Goal: Task Accomplishment & Management: Manage account settings

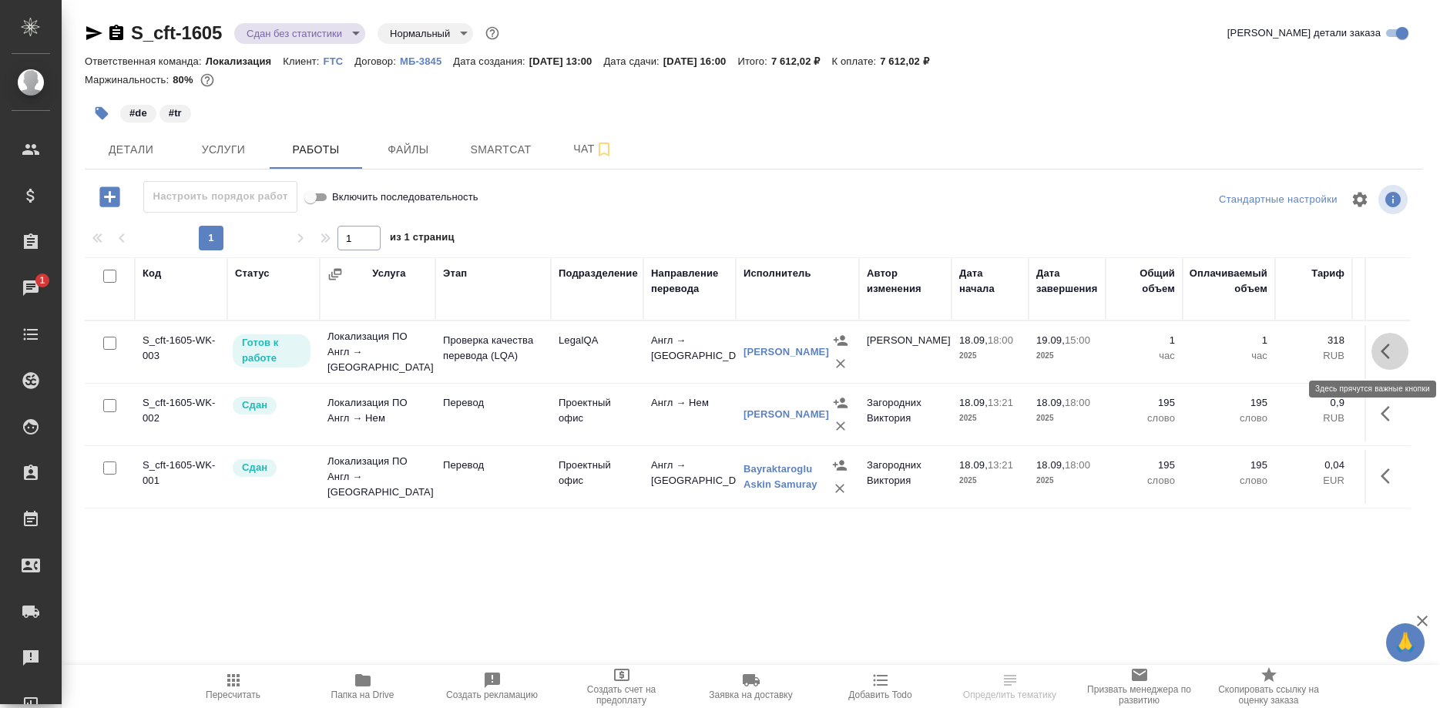
click at [946, 347] on icon "button" at bounding box center [1390, 351] width 18 height 18
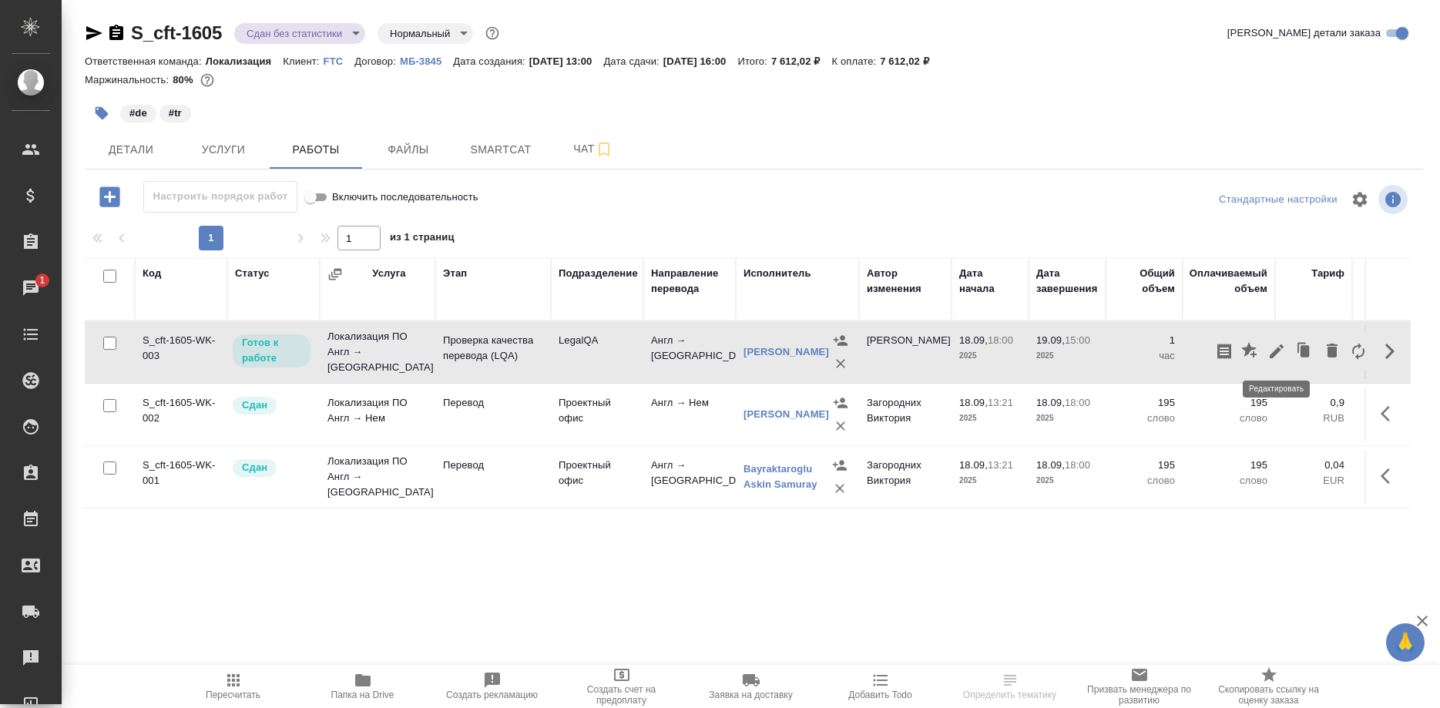
click at [946, 354] on icon "button" at bounding box center [1277, 351] width 14 height 14
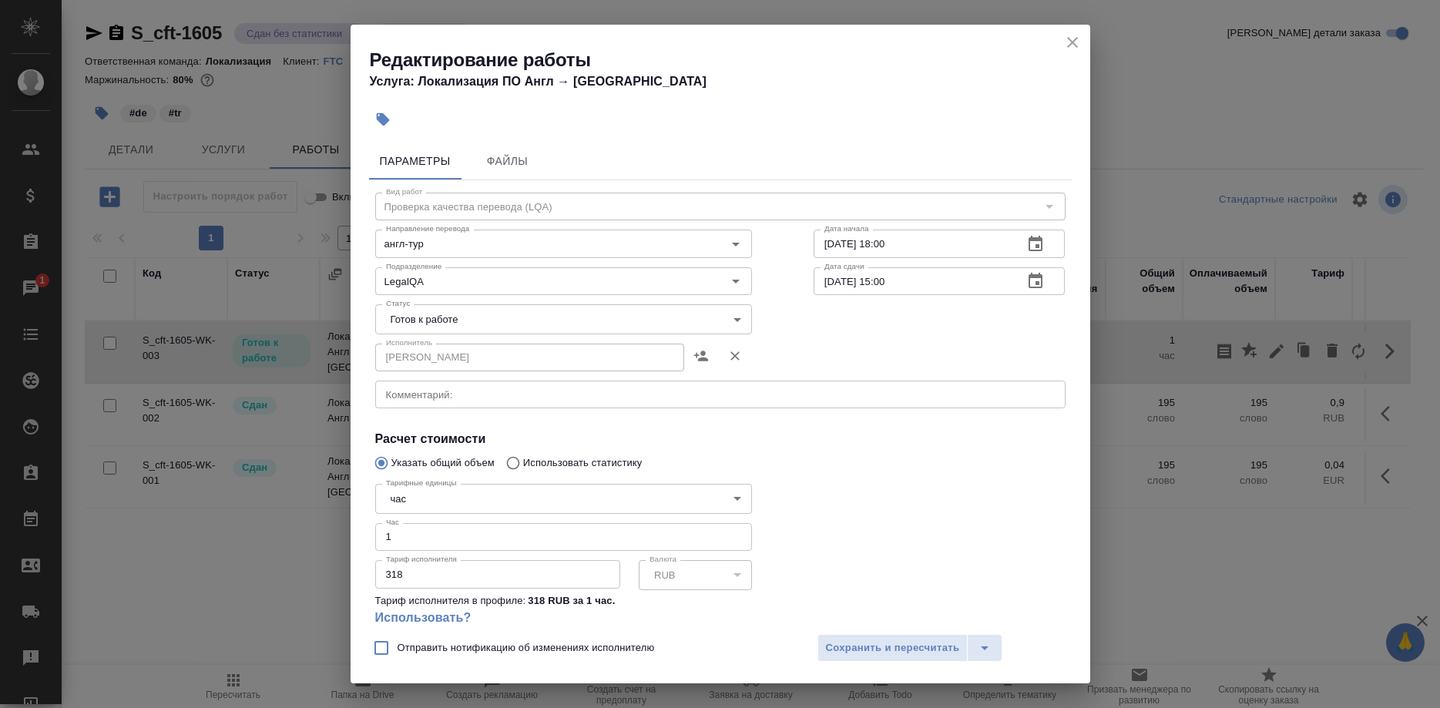
click at [455, 321] on body "🙏 .cls-1 fill:#fff; AWATERA Shirina Sabina Клиенты Спецификации Заказы 1 Чаты T…" at bounding box center [720, 354] width 1440 height 708
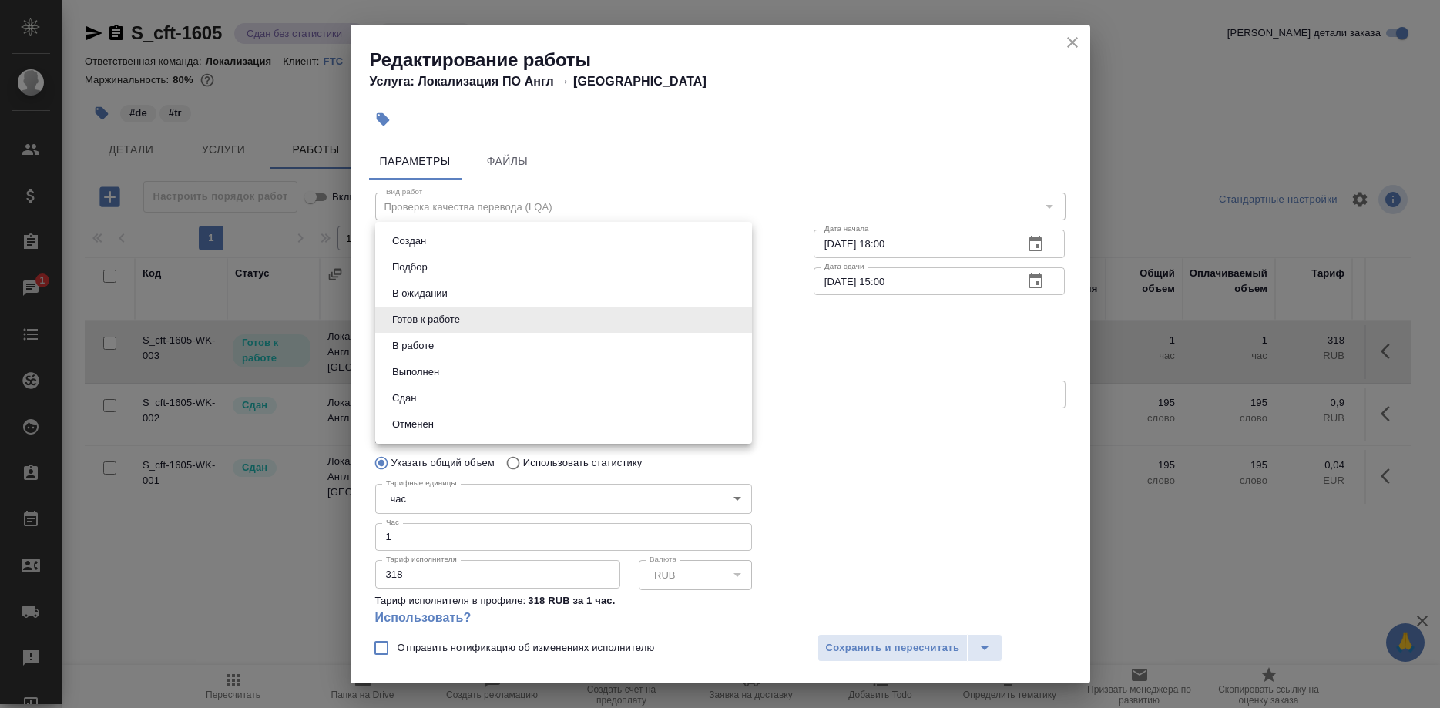
click at [402, 388] on li "Сдан" at bounding box center [563, 398] width 377 height 26
type input "closed"
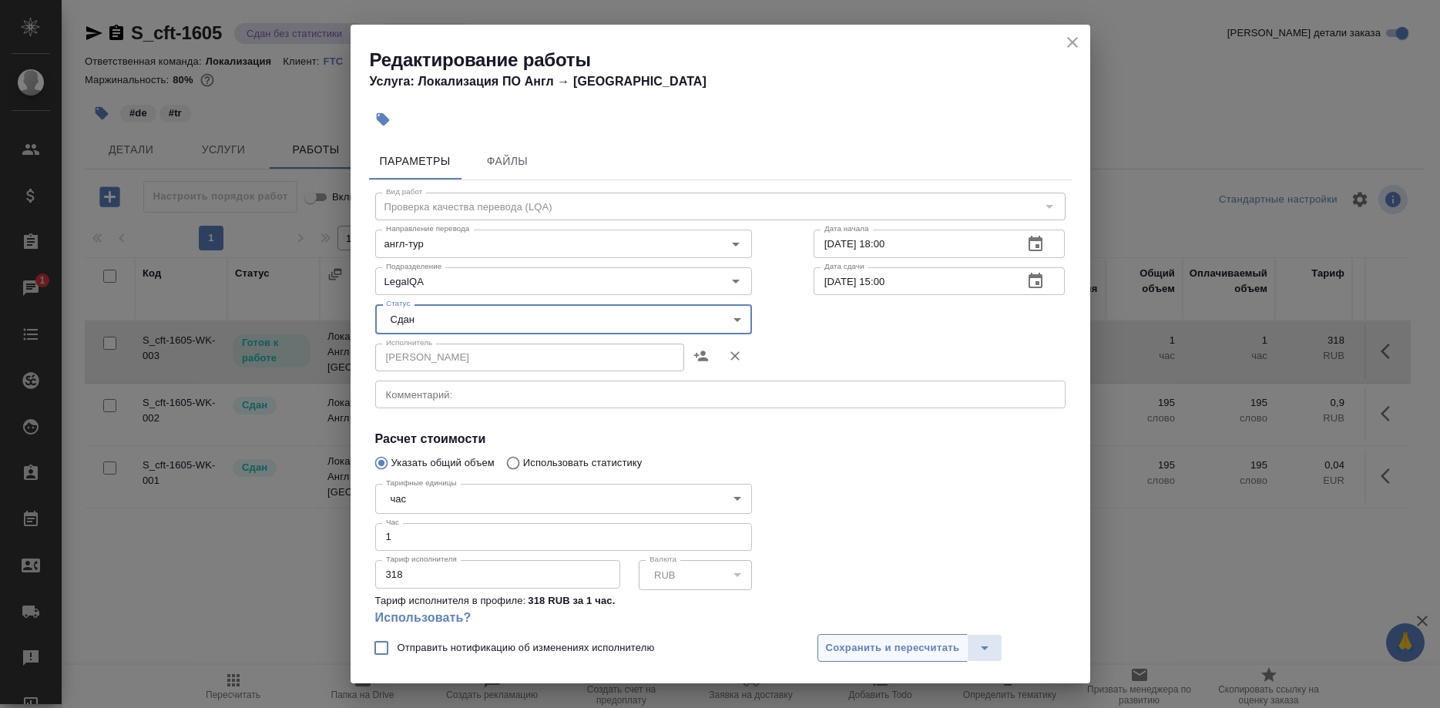
click at [845, 636] on button "Сохранить и пересчитать" at bounding box center [892, 648] width 151 height 28
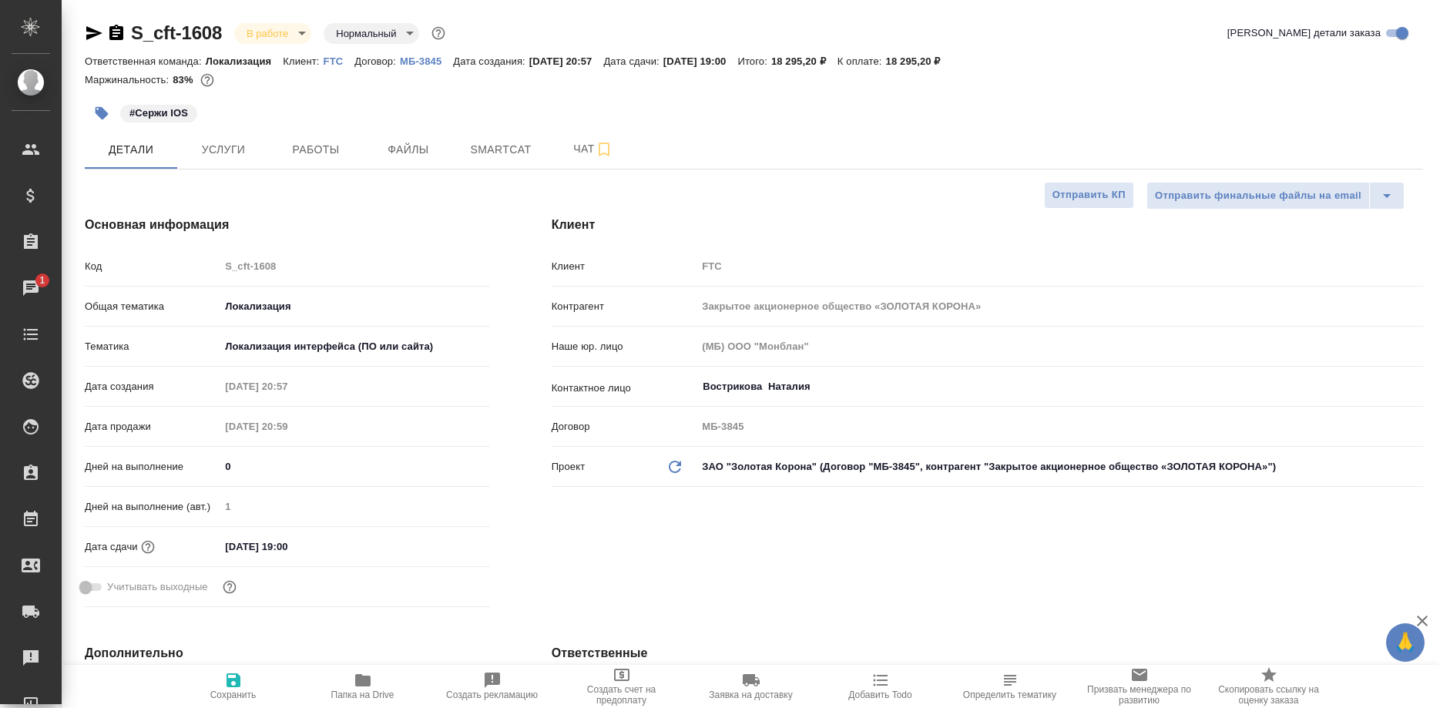
select select "RU"
click at [321, 157] on span "Работы" at bounding box center [316, 149] width 74 height 19
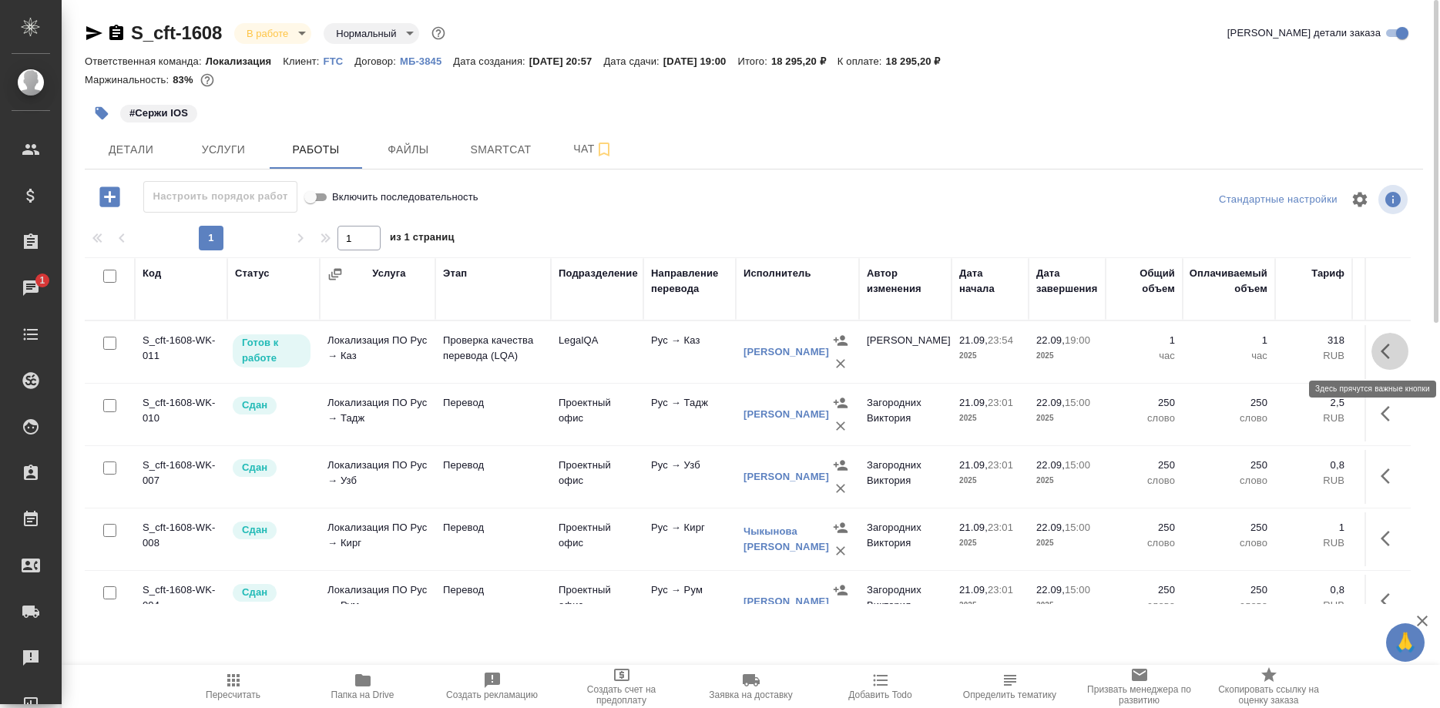
click at [1386, 348] on icon "button" at bounding box center [1385, 351] width 9 height 15
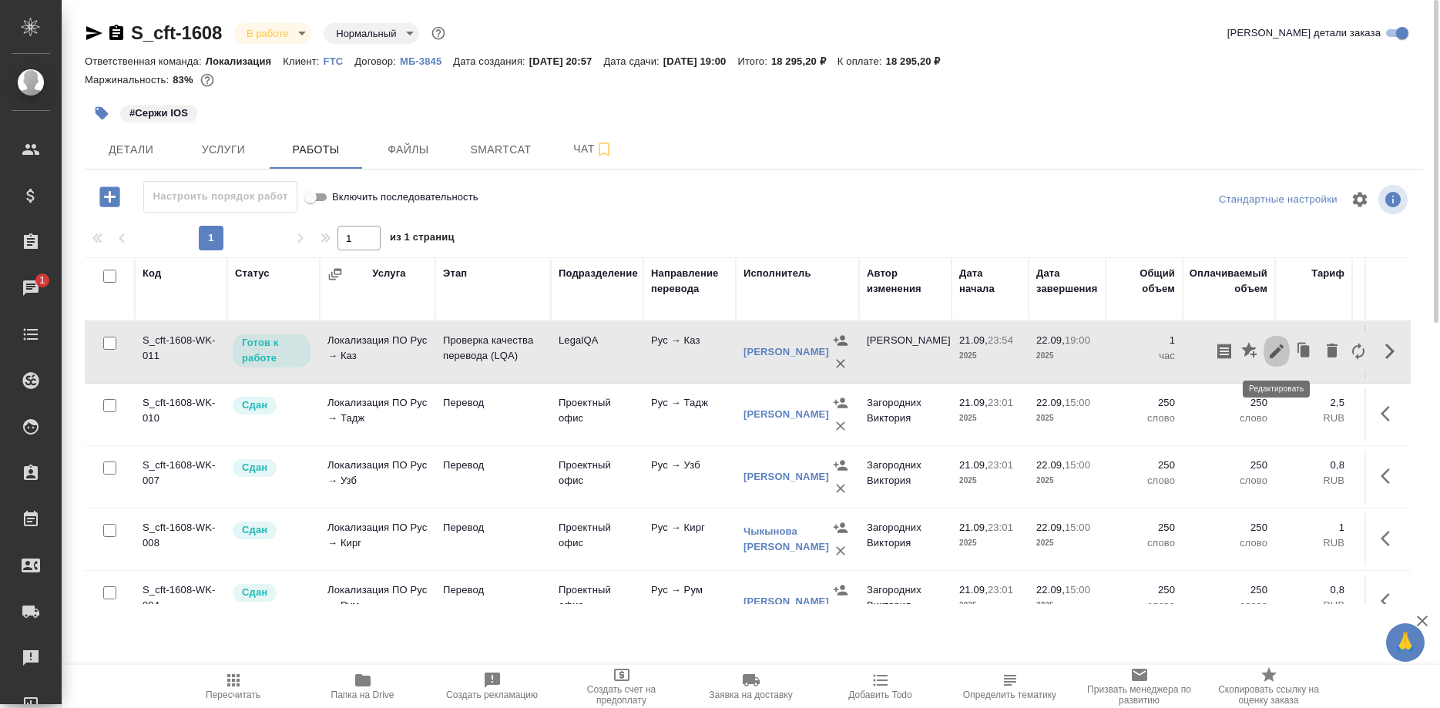
click at [1274, 354] on icon "button" at bounding box center [1277, 351] width 14 height 14
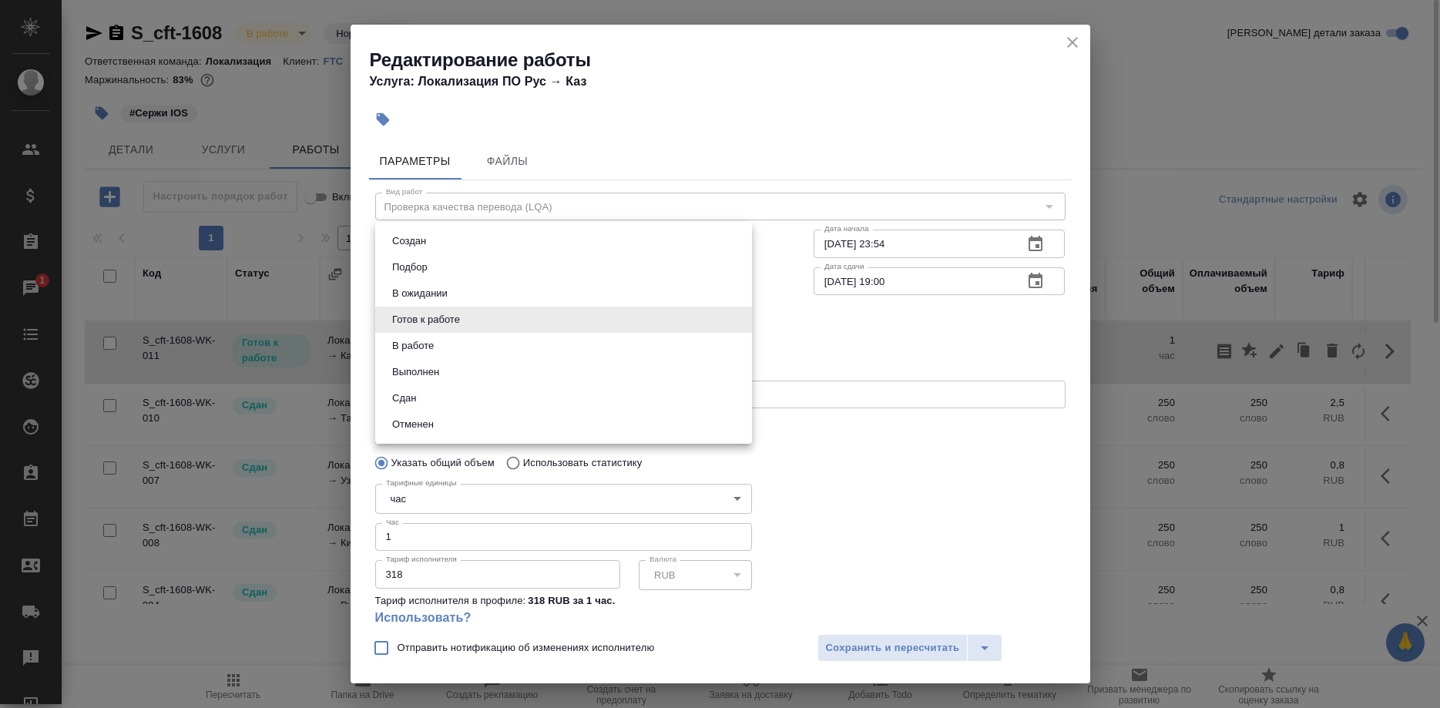
click at [487, 314] on body "🙏 .cls-1 fill:#fff; AWATERA Shirina Sabina Клиенты Спецификации Заказы 1 Чаты T…" at bounding box center [720, 354] width 1440 height 708
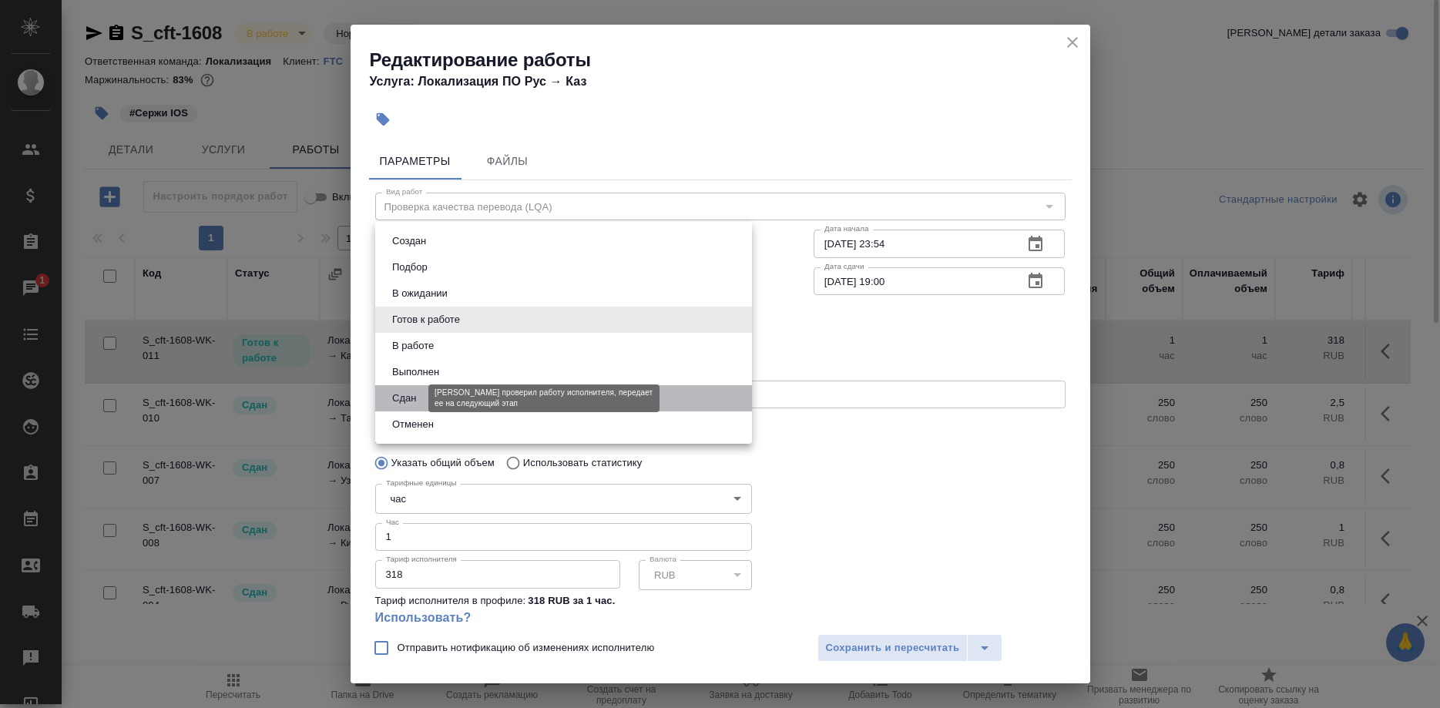
click at [414, 394] on button "Сдан" at bounding box center [404, 398] width 33 height 17
type input "closed"
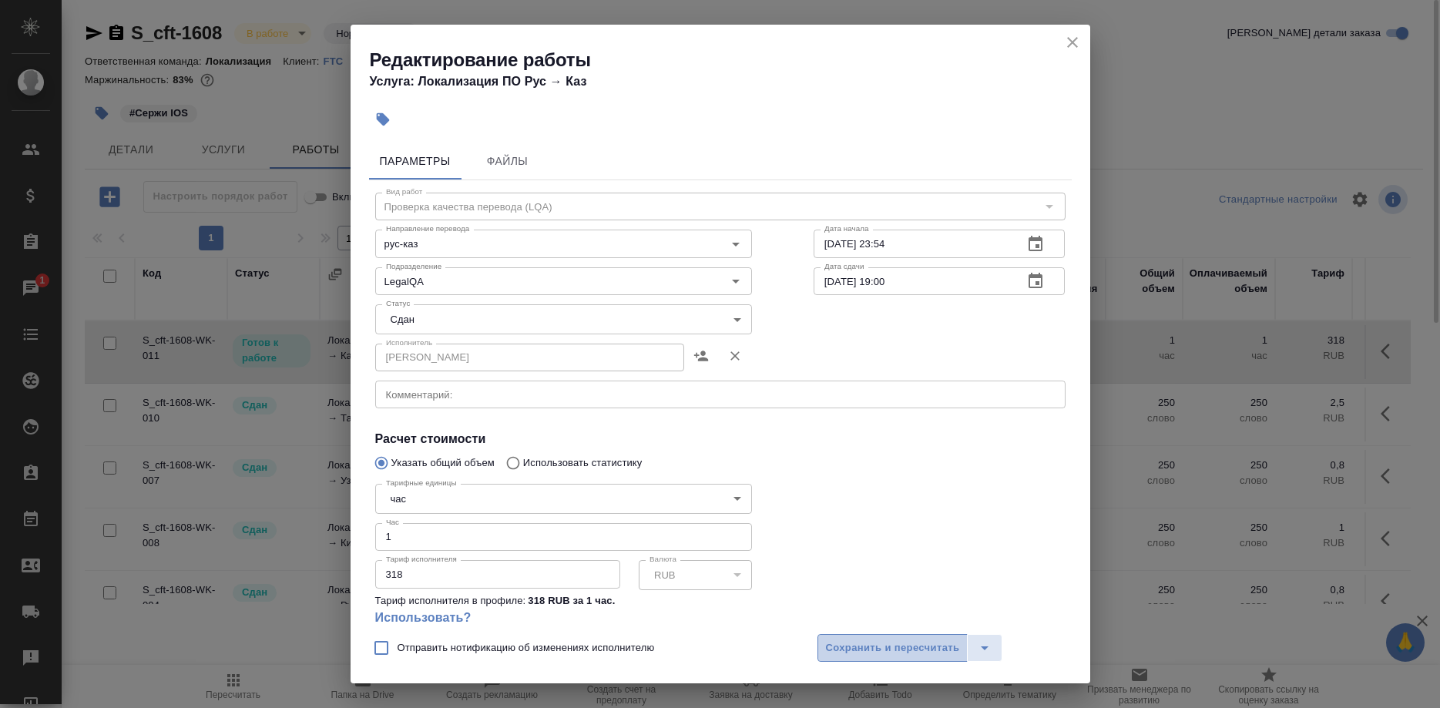
click at [835, 636] on button "Сохранить и пересчитать" at bounding box center [892, 648] width 151 height 28
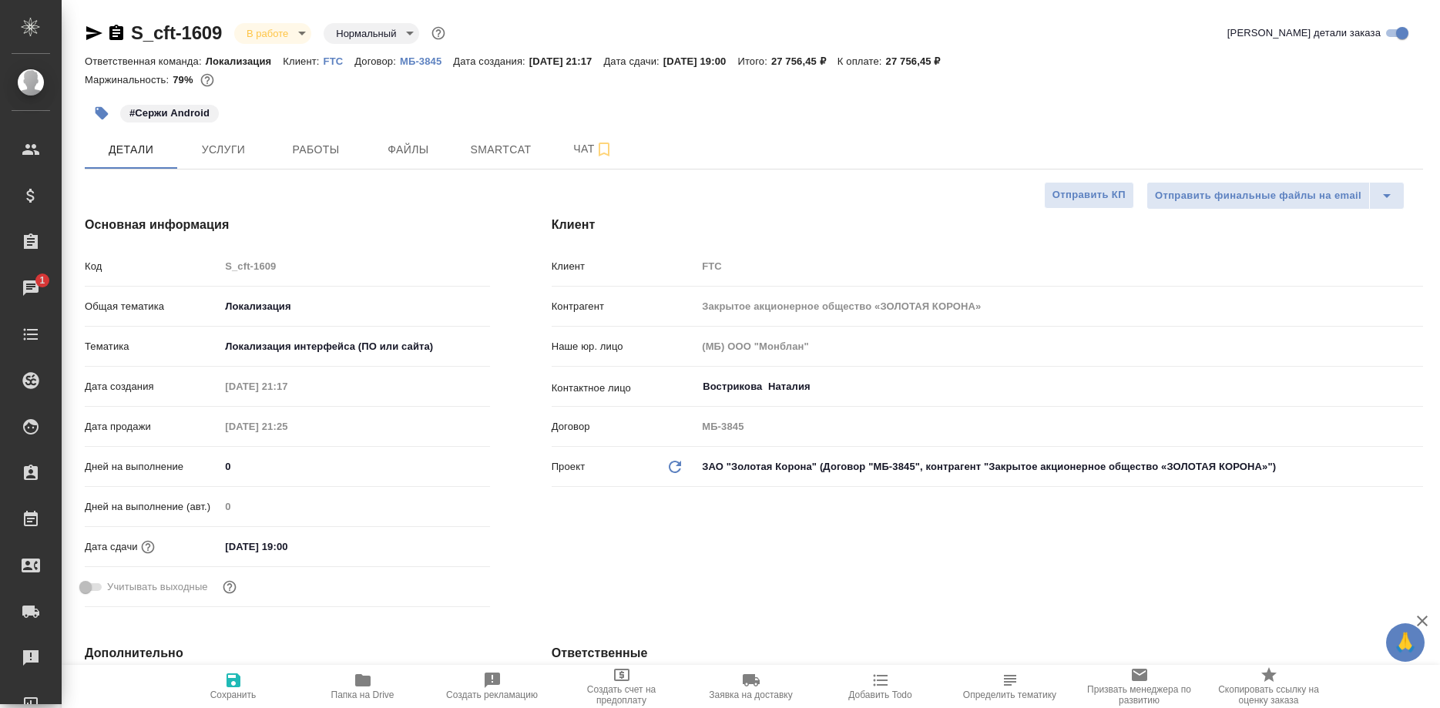
select select "RU"
click at [317, 142] on span "Работы" at bounding box center [316, 149] width 74 height 19
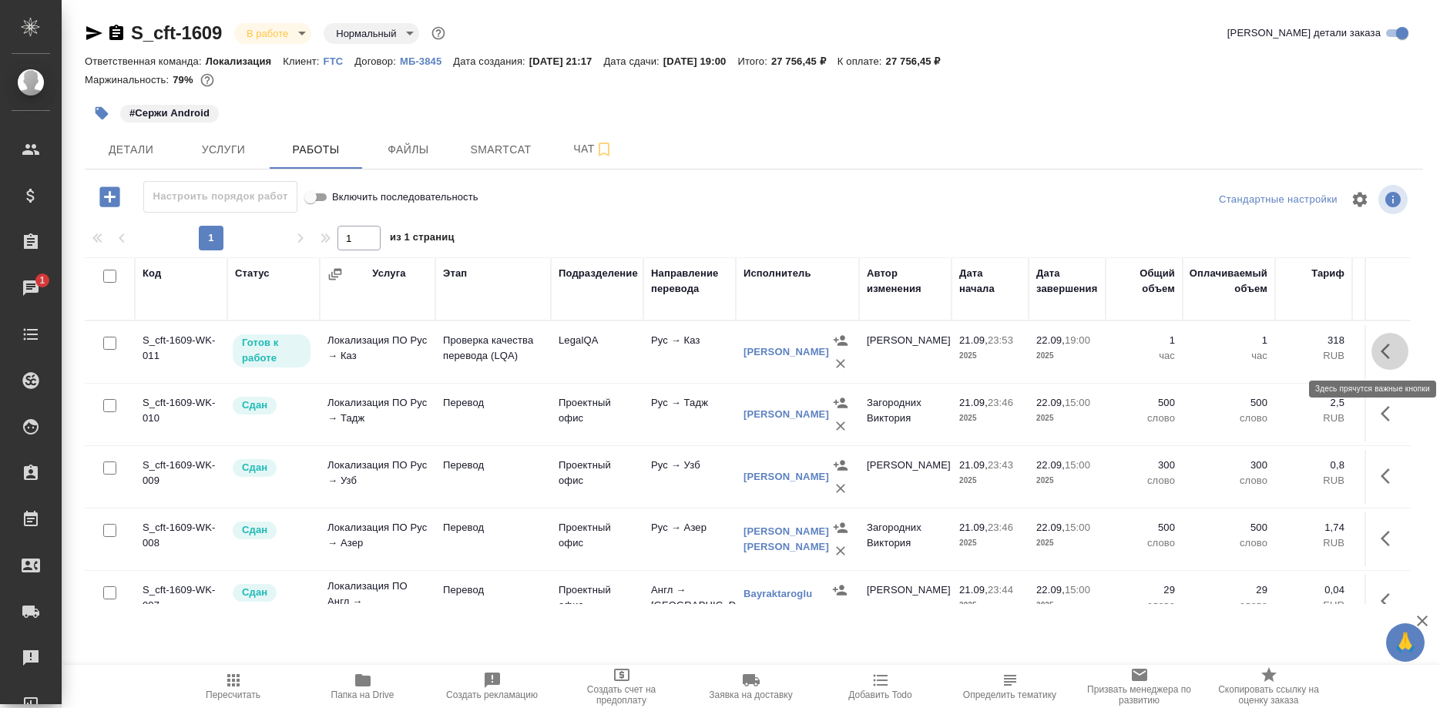
click at [1381, 352] on icon "button" at bounding box center [1390, 351] width 18 height 18
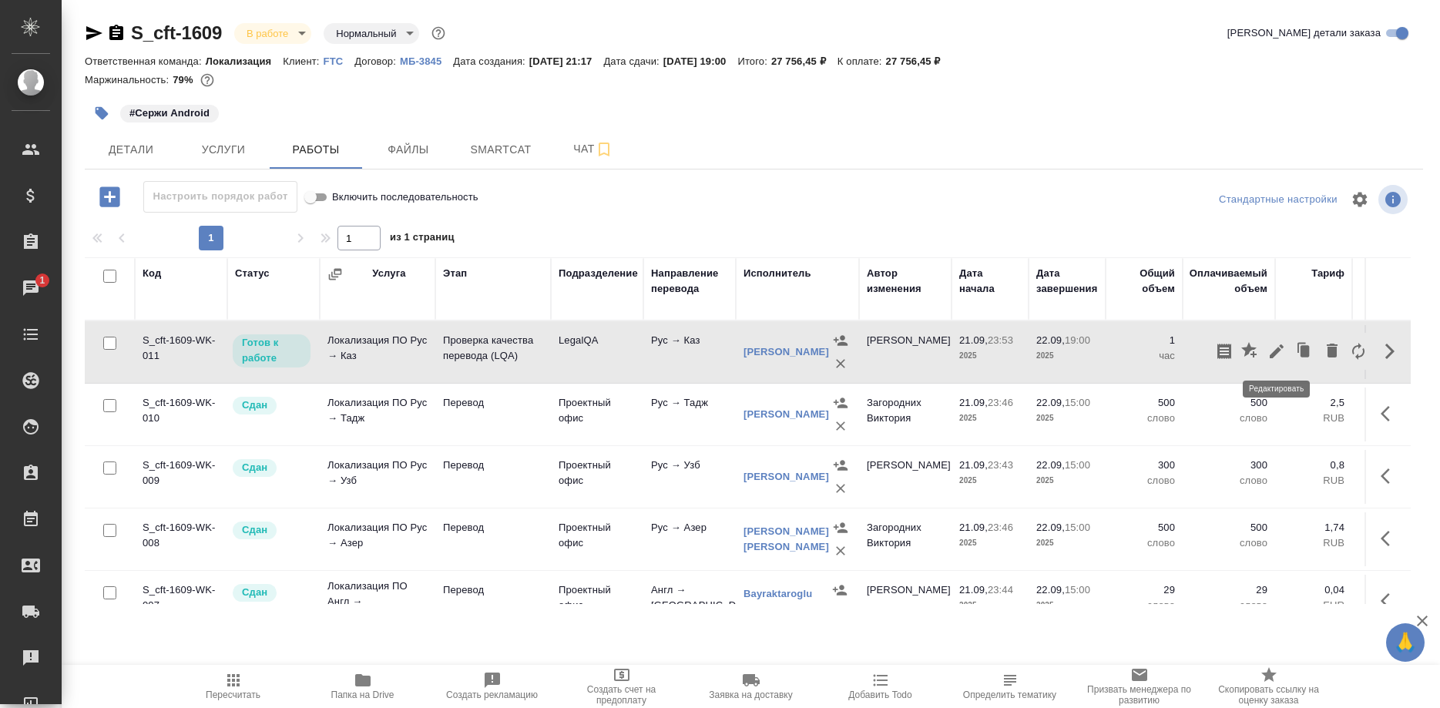
click at [1276, 354] on icon "button" at bounding box center [1277, 351] width 14 height 14
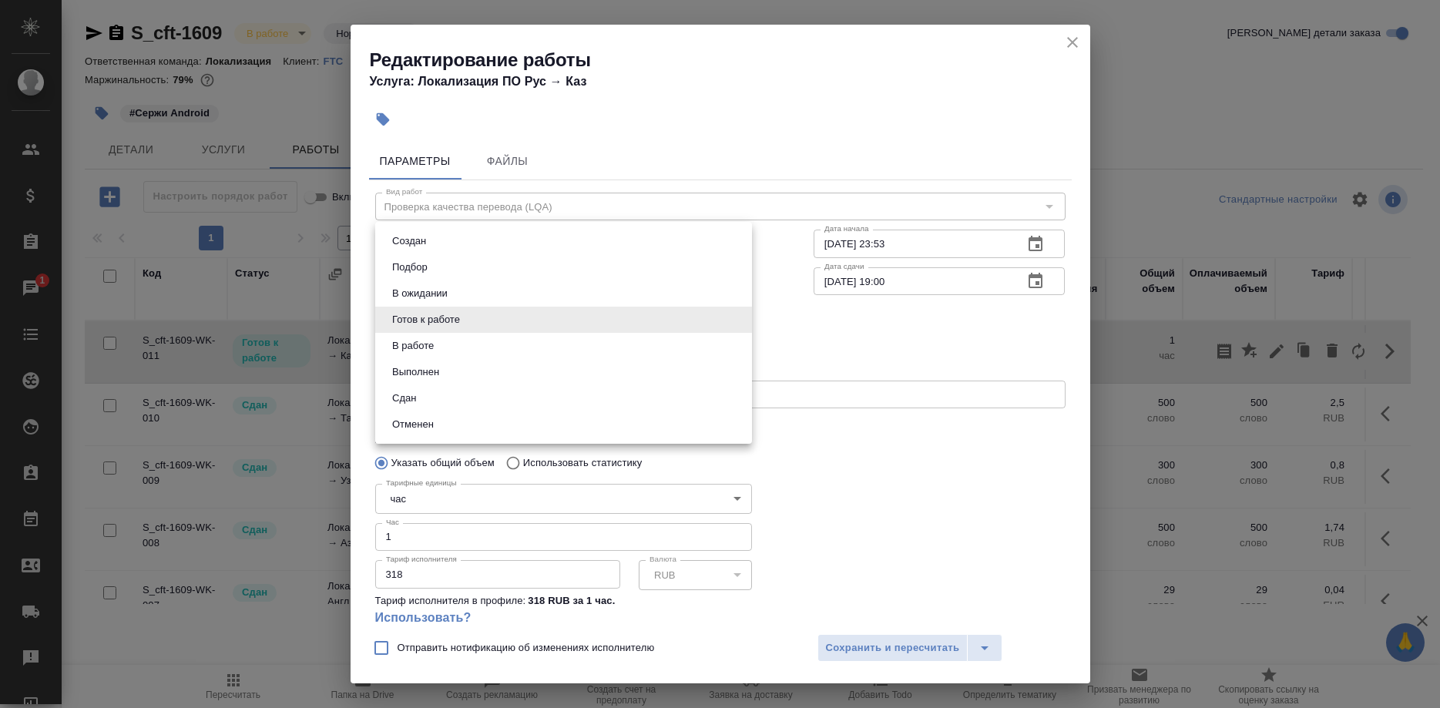
click at [457, 314] on body "🙏 .cls-1 fill:#fff; AWATERA Shirina Sabina Клиенты Спецификации Заказы 1 Чаты T…" at bounding box center [720, 354] width 1440 height 708
click at [423, 395] on li "Сдан" at bounding box center [563, 398] width 377 height 26
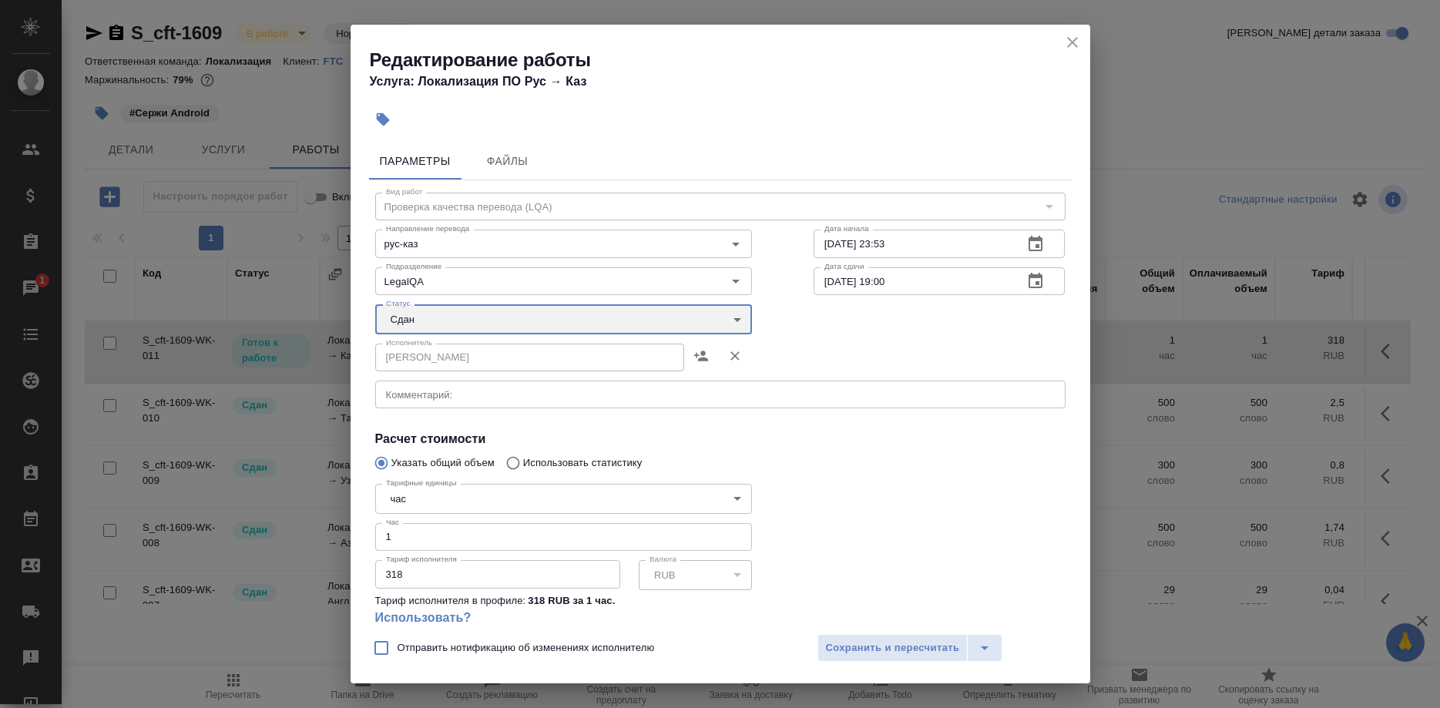
type input "closed"
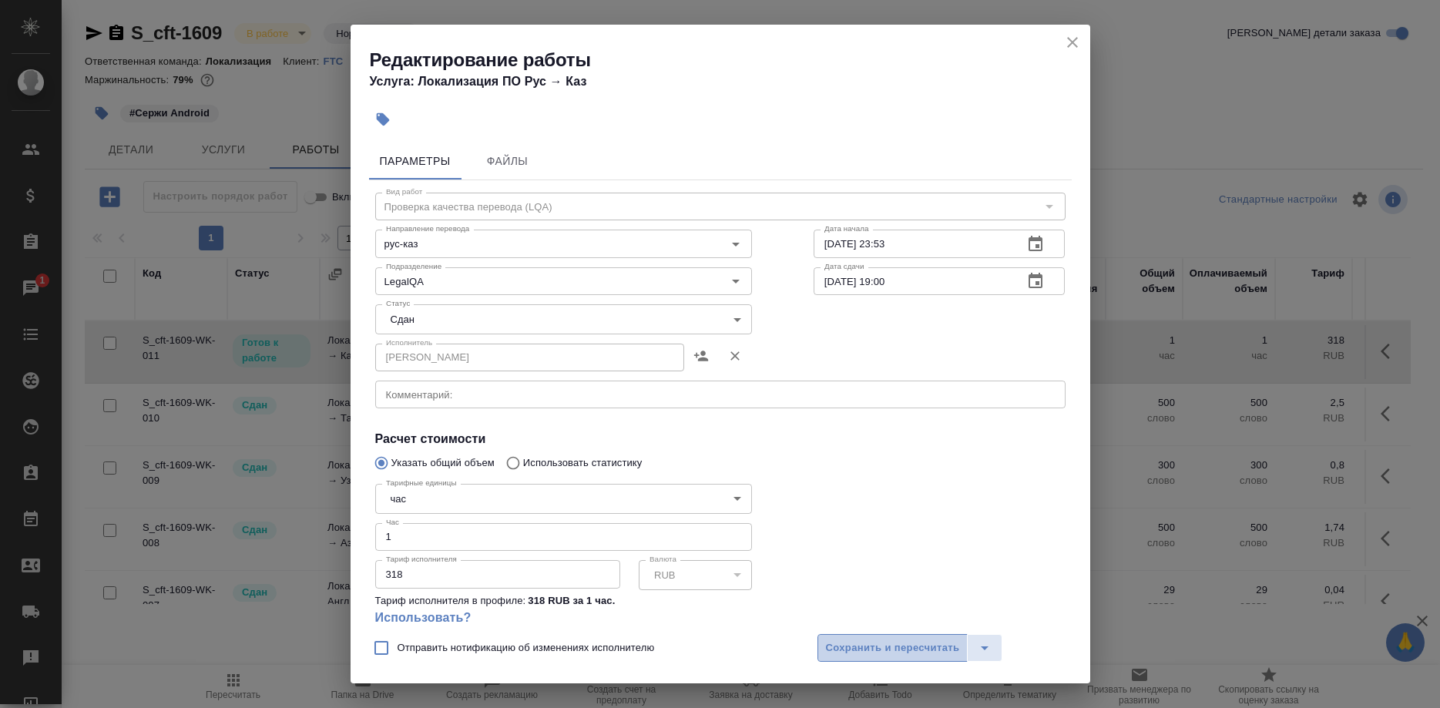
click at [853, 654] on span "Сохранить и пересчитать" at bounding box center [893, 649] width 134 height 18
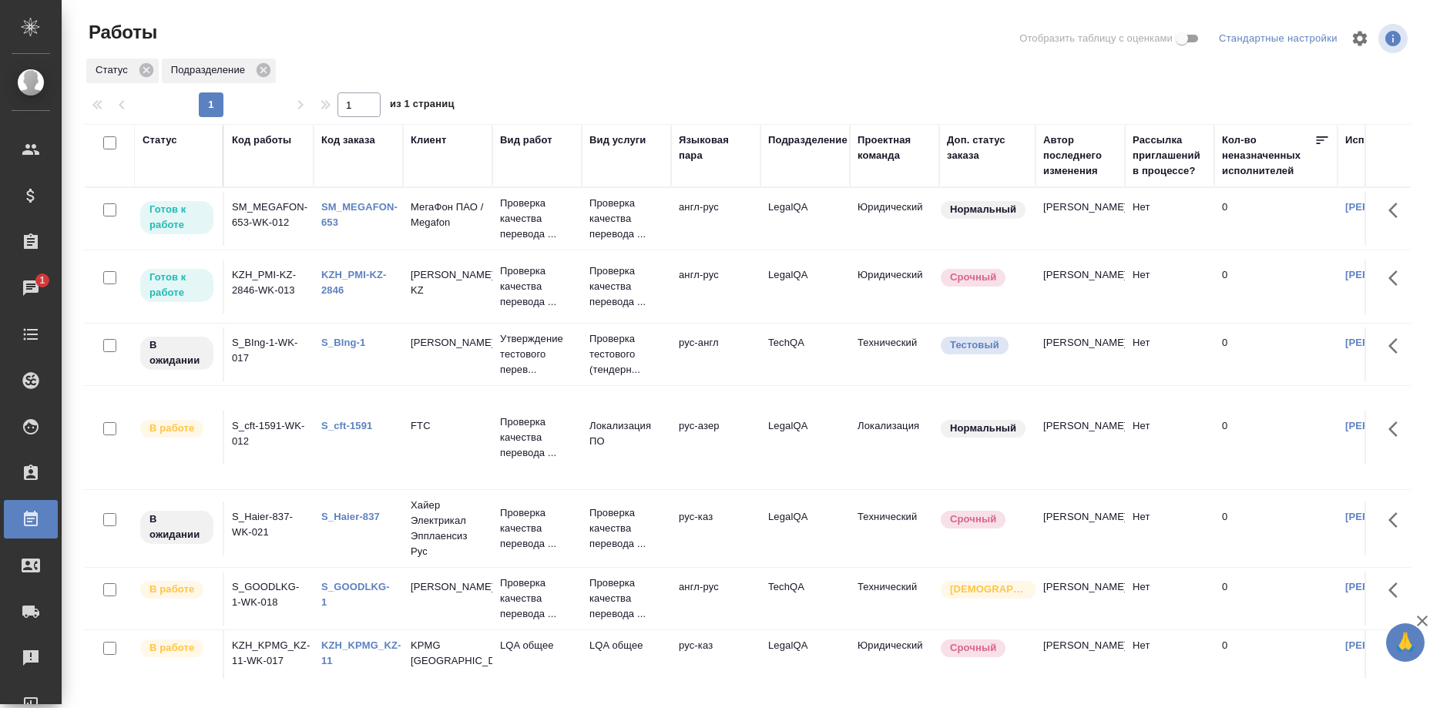
scroll to position [0, 103]
click at [354, 425] on link "S_cft-1591" at bounding box center [346, 426] width 51 height 12
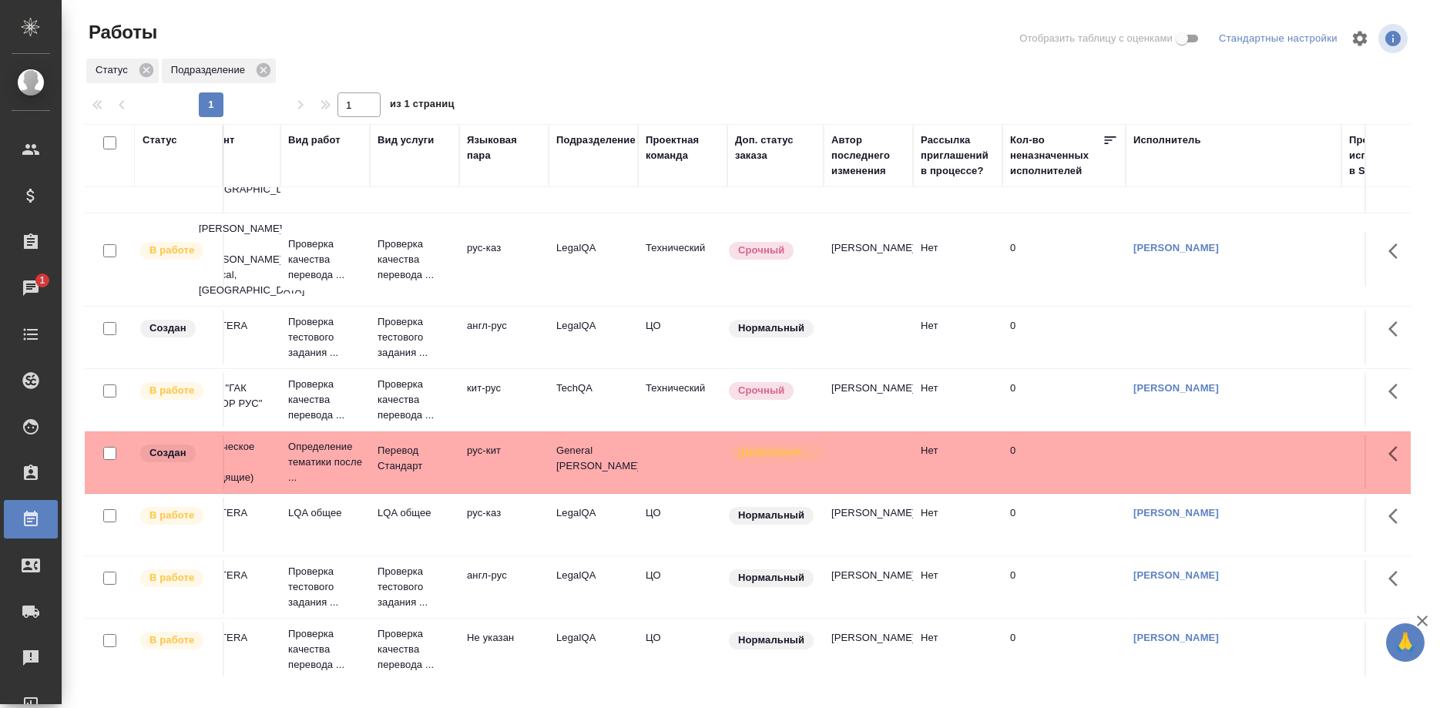
scroll to position [472, 0]
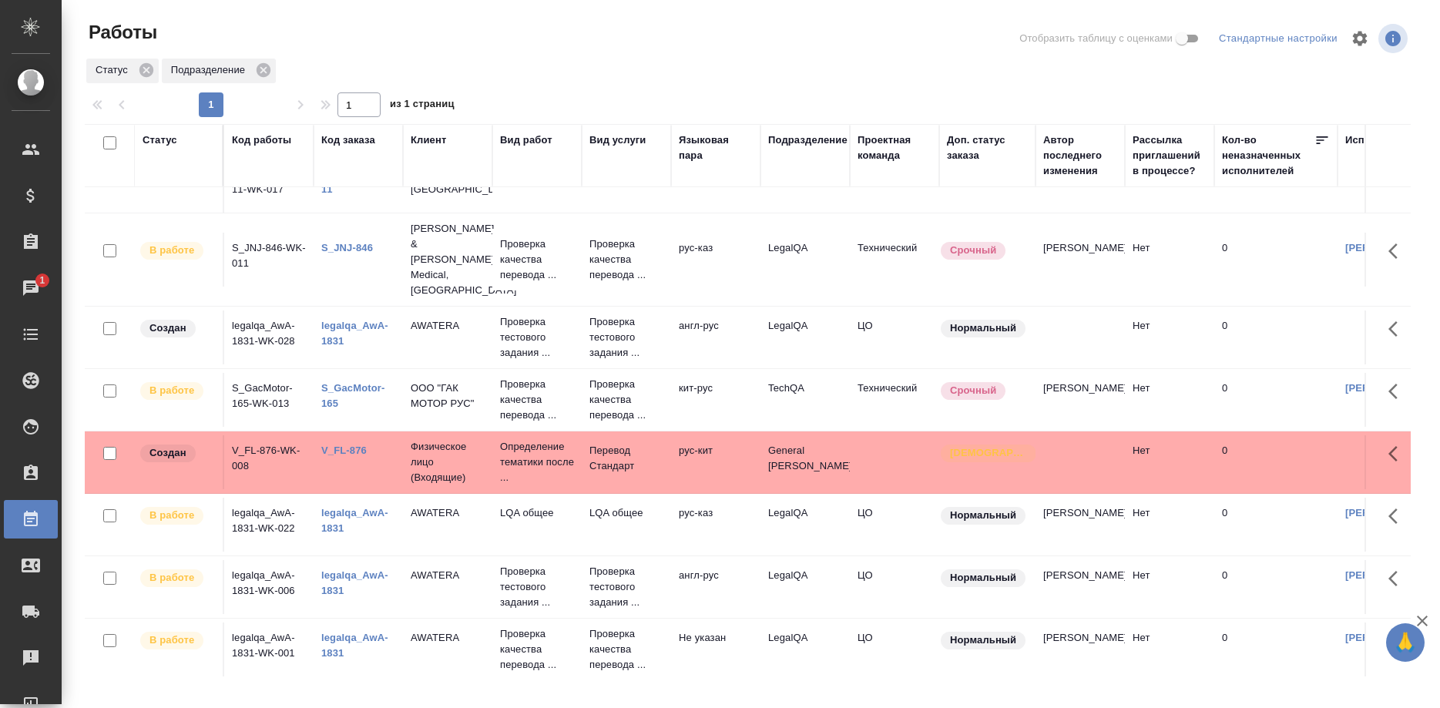
click at [351, 242] on link "S_JNJ-846" at bounding box center [347, 248] width 52 height 12
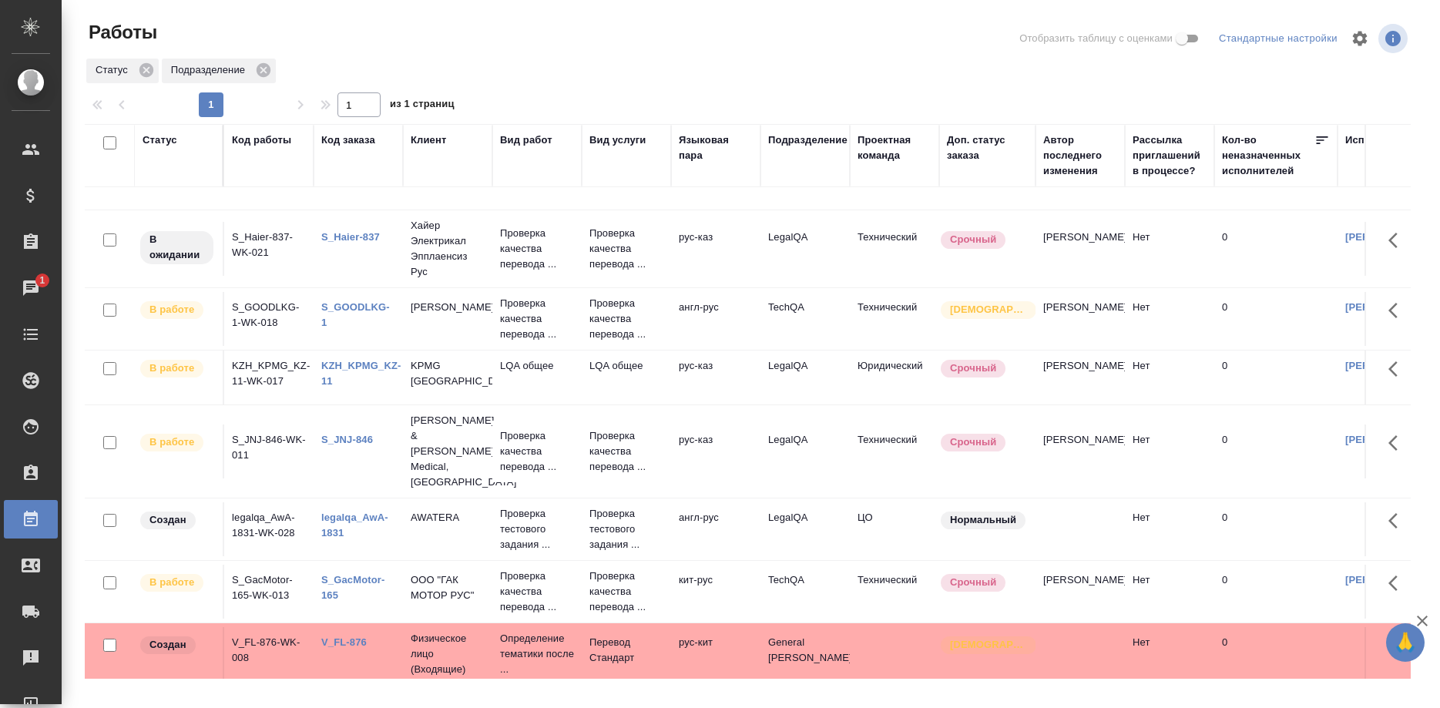
scroll to position [314, 0]
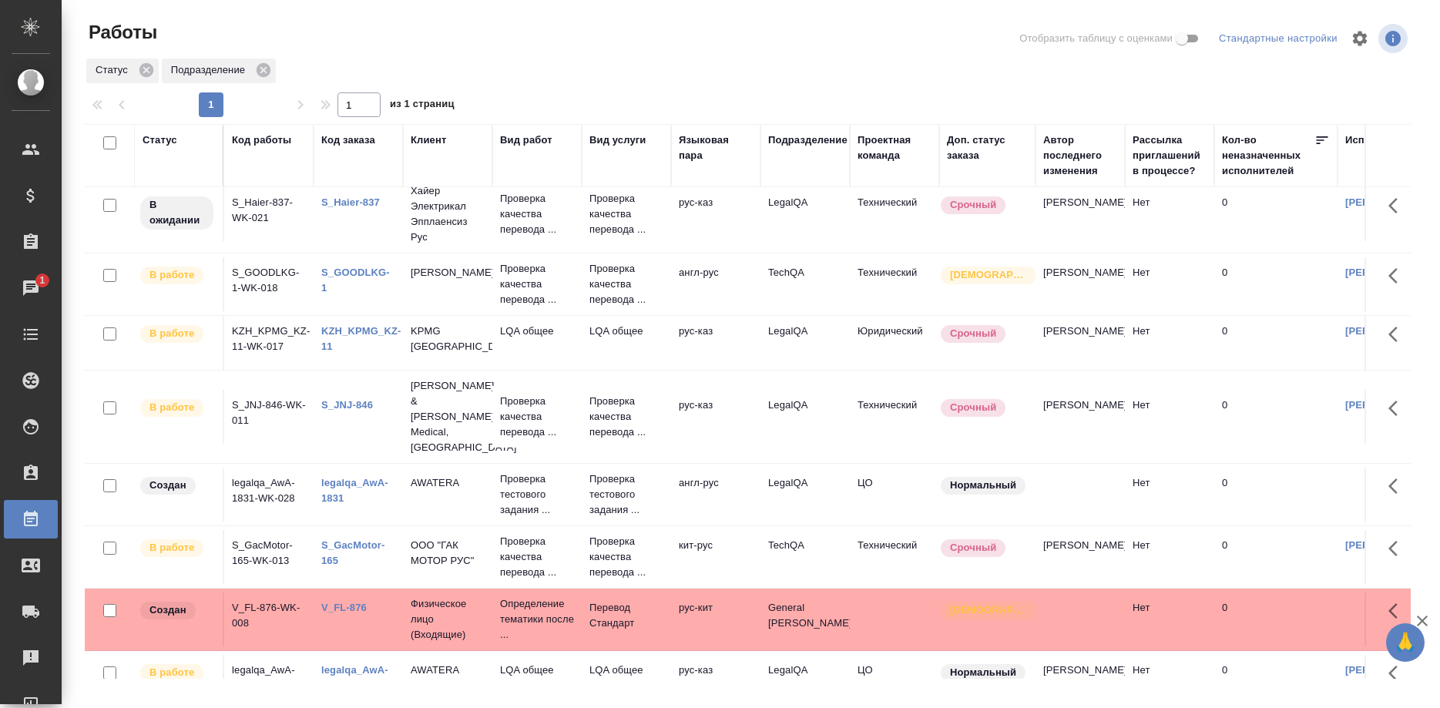
click at [359, 331] on link "KZH_KPMG_KZ-11" at bounding box center [361, 338] width 80 height 27
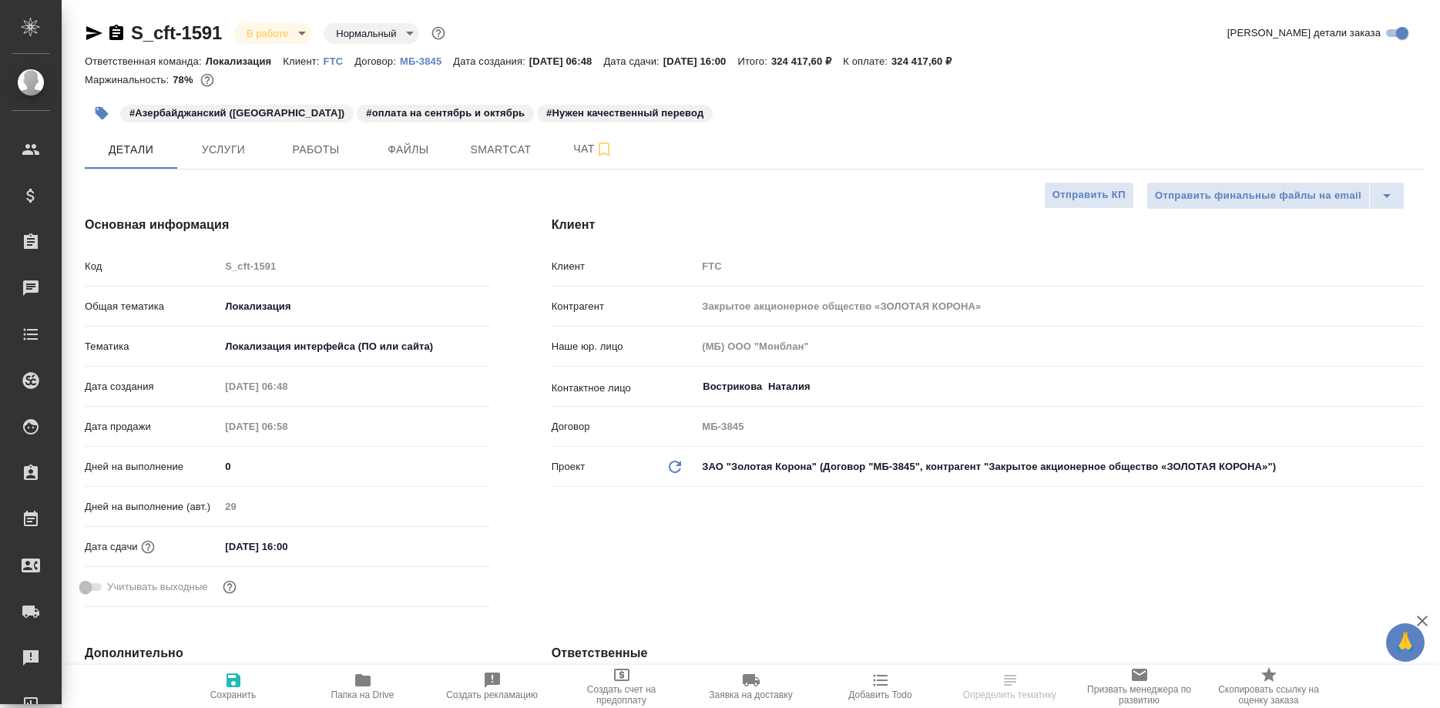
select select "RU"
type textarea "x"
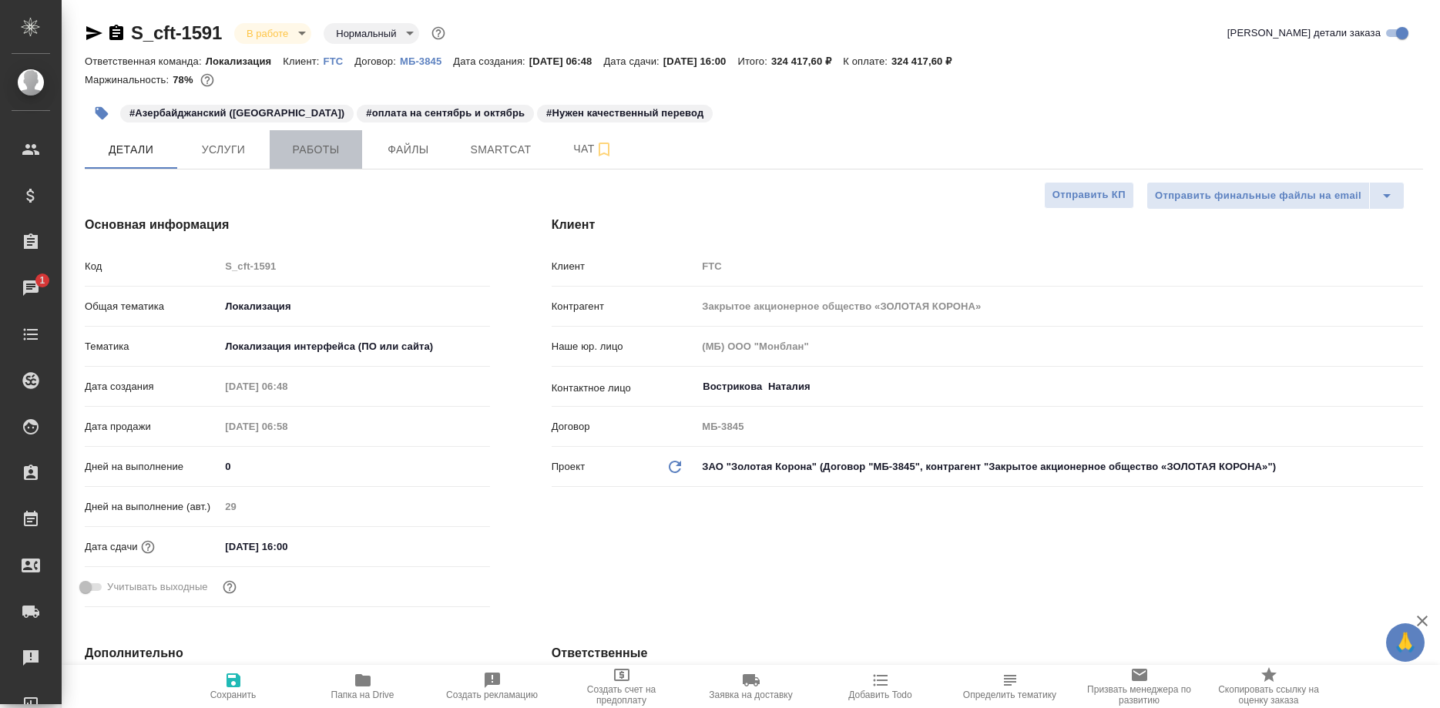
click at [328, 153] on span "Работы" at bounding box center [316, 149] width 74 height 19
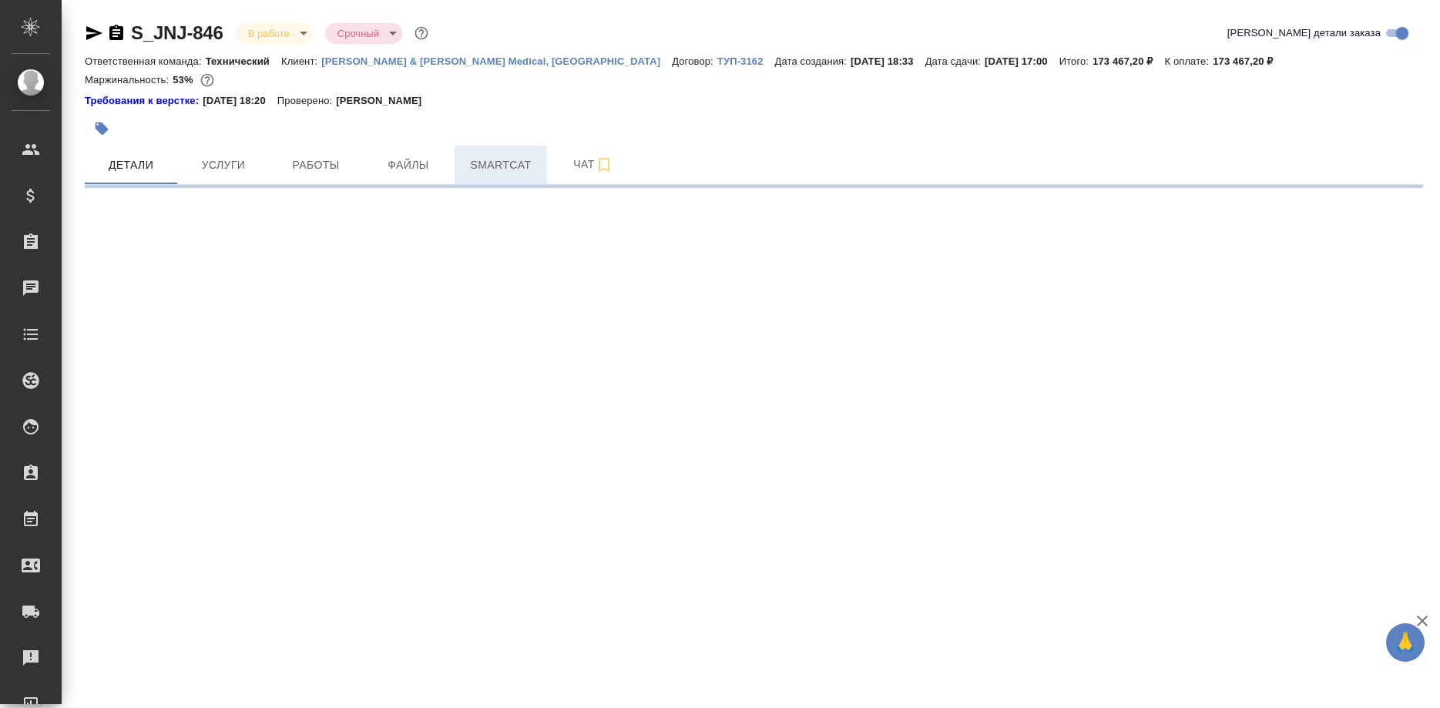
click at [504, 161] on span "Smartcat" at bounding box center [501, 165] width 74 height 19
select select "RU"
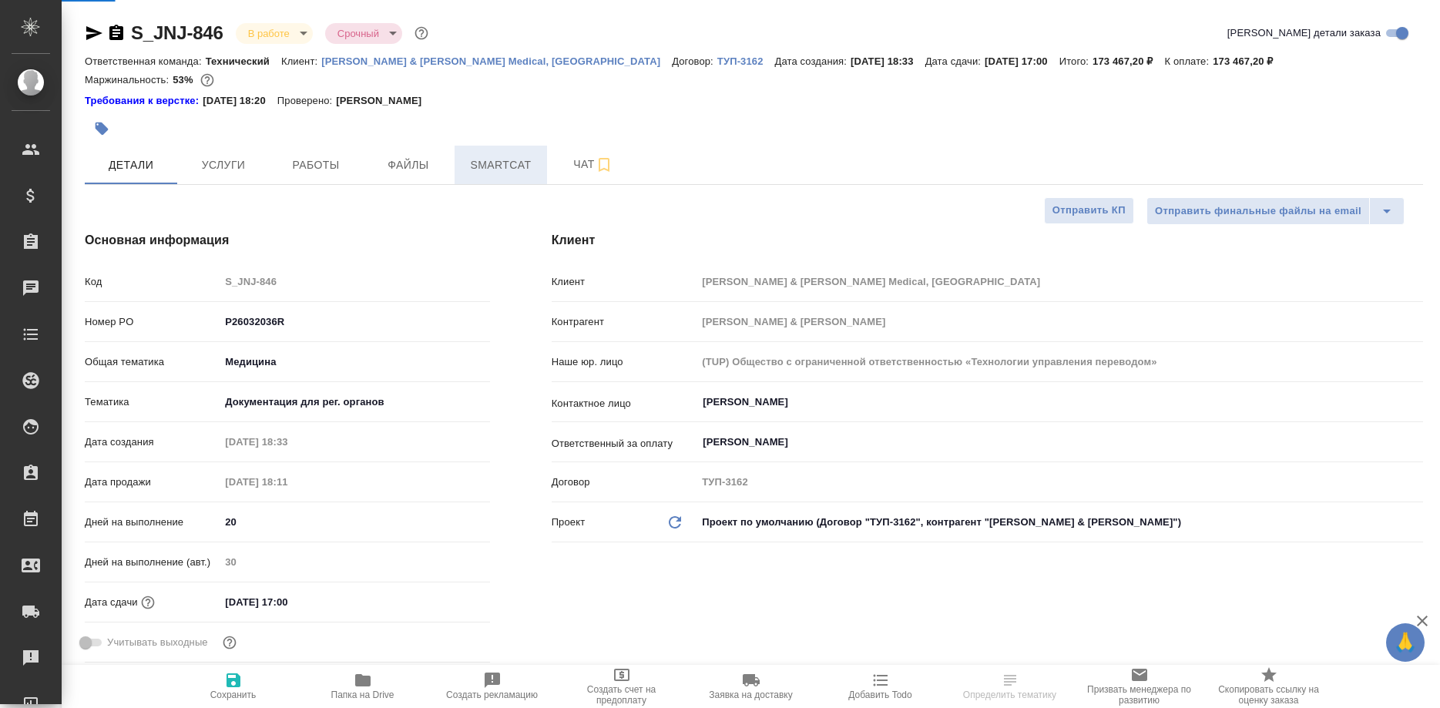
type textarea "x"
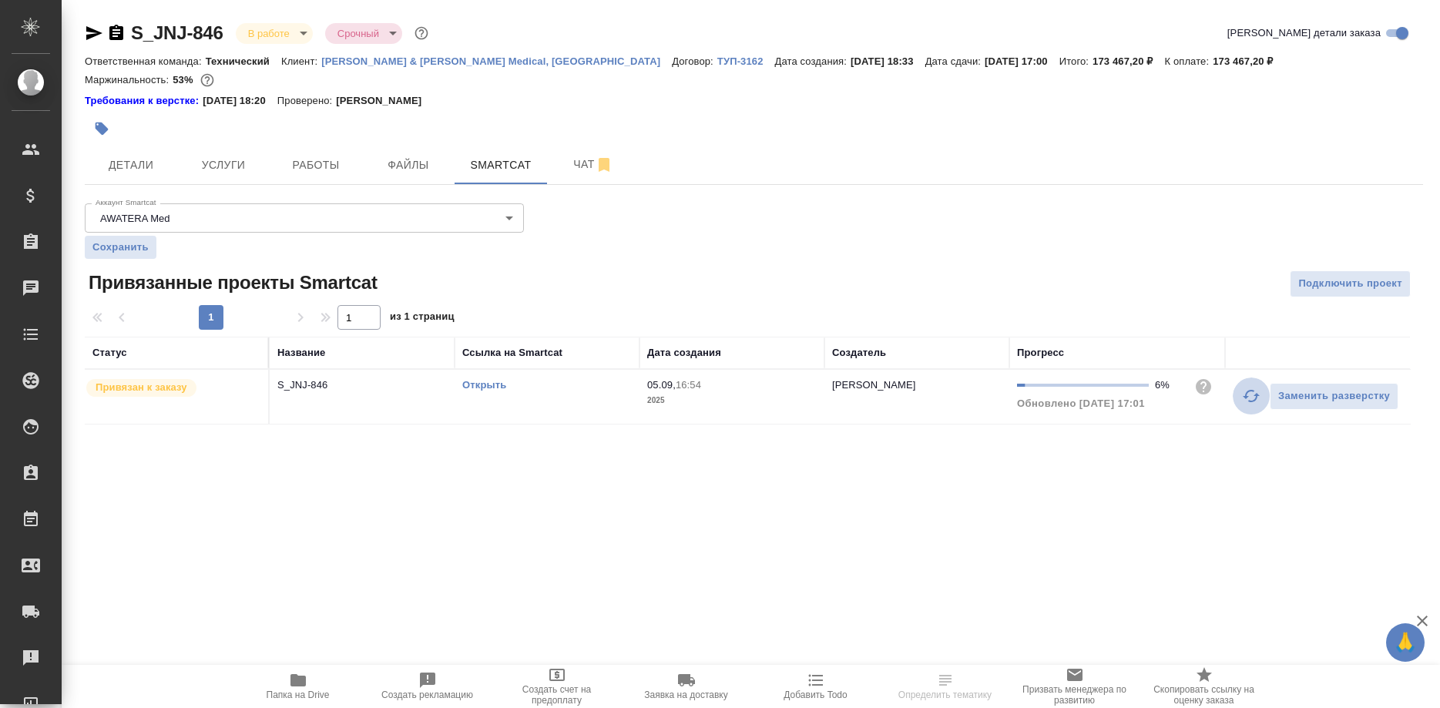
click at [1244, 400] on icon "button" at bounding box center [1251, 396] width 18 height 18
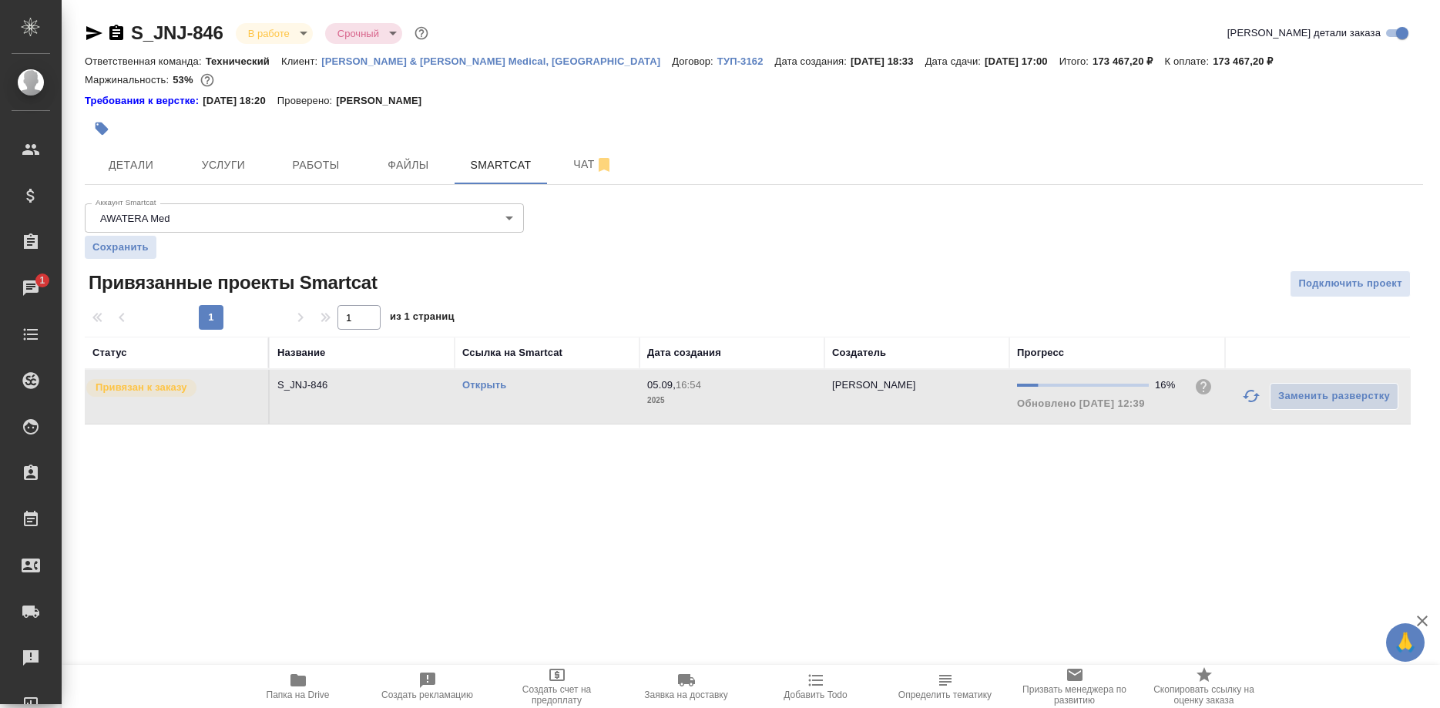
click at [479, 385] on link "Открыть" at bounding box center [484, 385] width 44 height 12
click at [485, 389] on link "Открыть" at bounding box center [484, 385] width 44 height 12
click at [1247, 400] on icon "button" at bounding box center [1251, 396] width 18 height 18
click at [1237, 398] on button "button" at bounding box center [1251, 396] width 37 height 37
drag, startPoint x: 274, startPoint y: 151, endPoint x: 316, endPoint y: 170, distance: 46.5
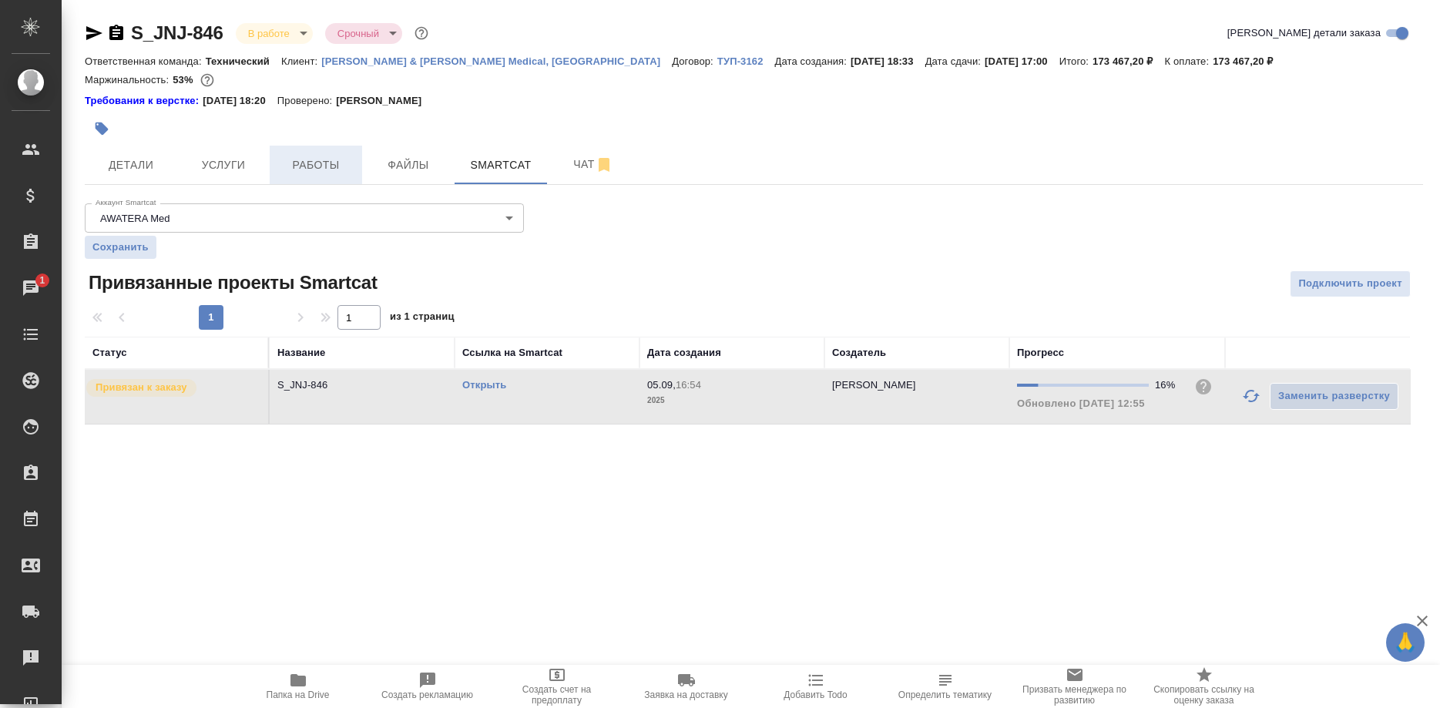
click at [279, 154] on button "Работы" at bounding box center [316, 165] width 92 height 39
click at [327, 174] on span "Работы" at bounding box center [316, 165] width 74 height 19
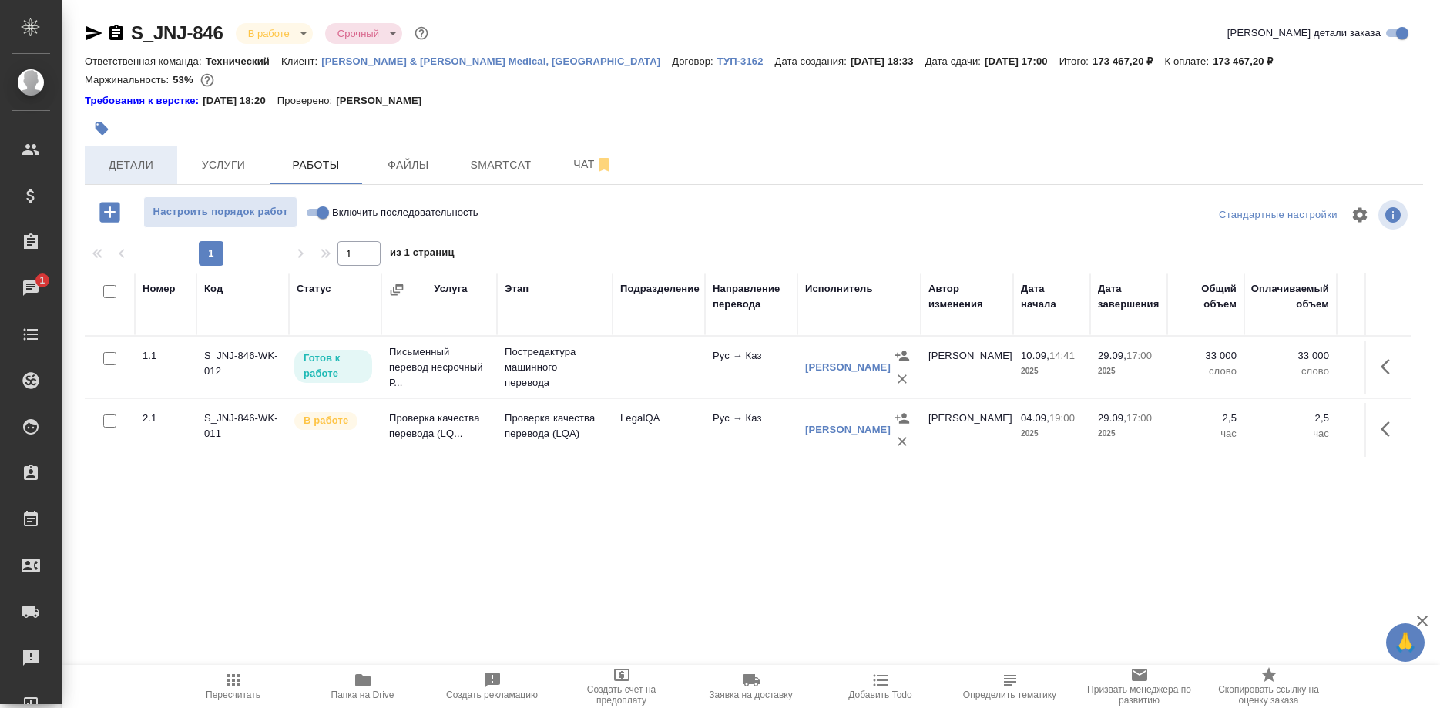
click at [109, 166] on span "Детали" at bounding box center [131, 165] width 74 height 19
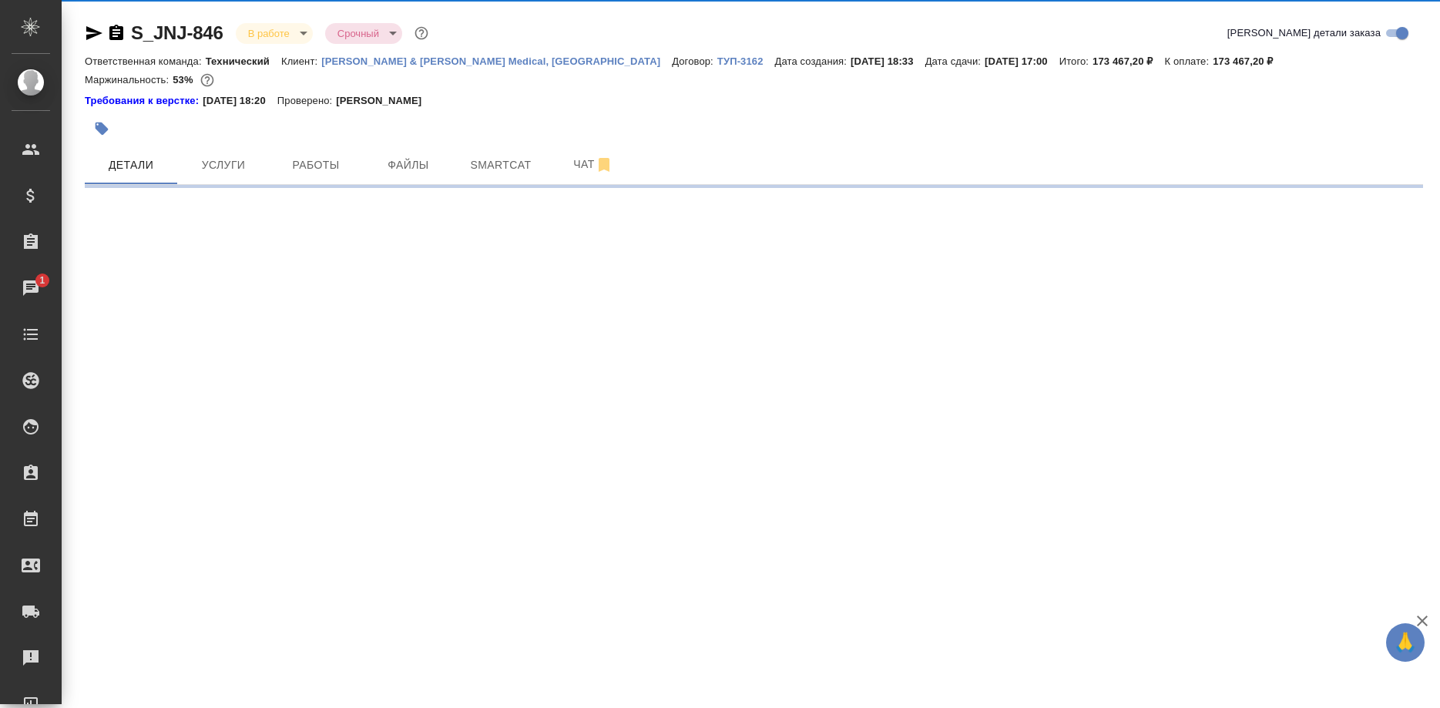
select select "RU"
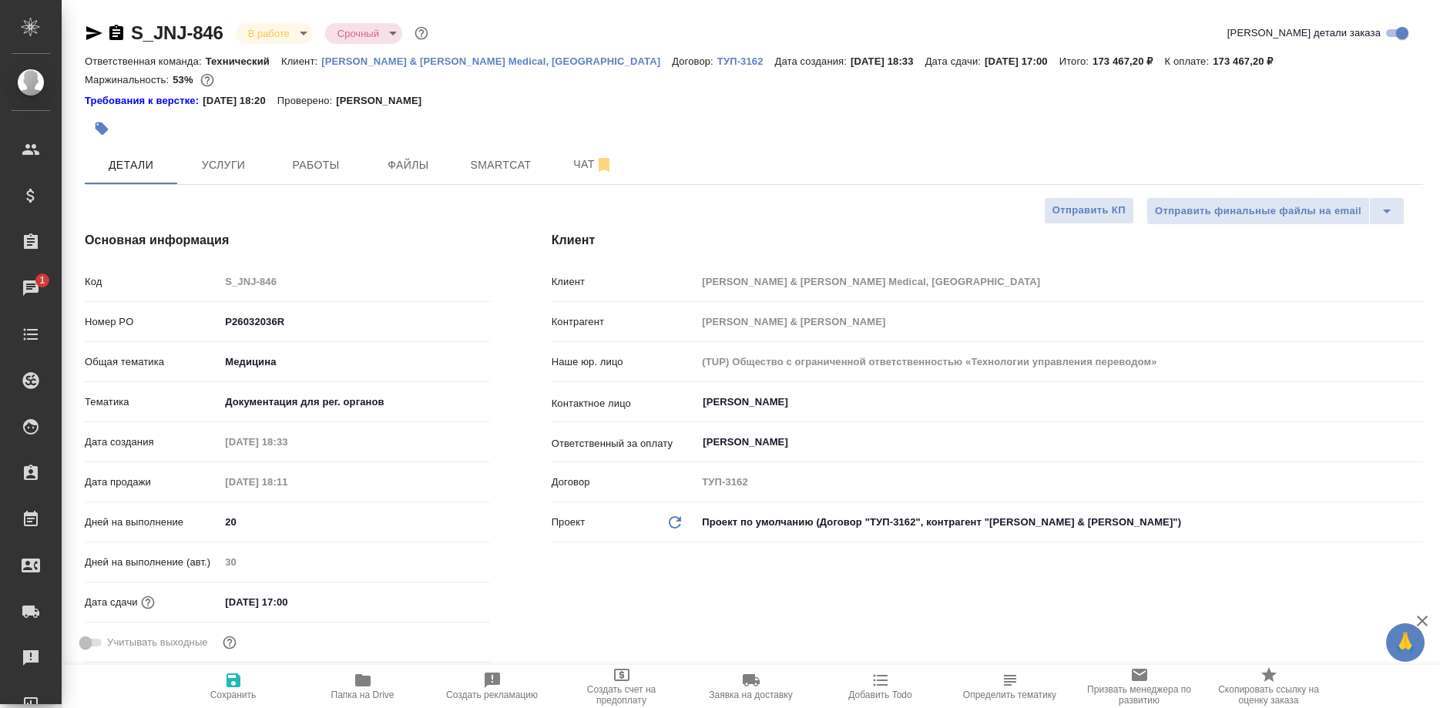
type textarea "x"
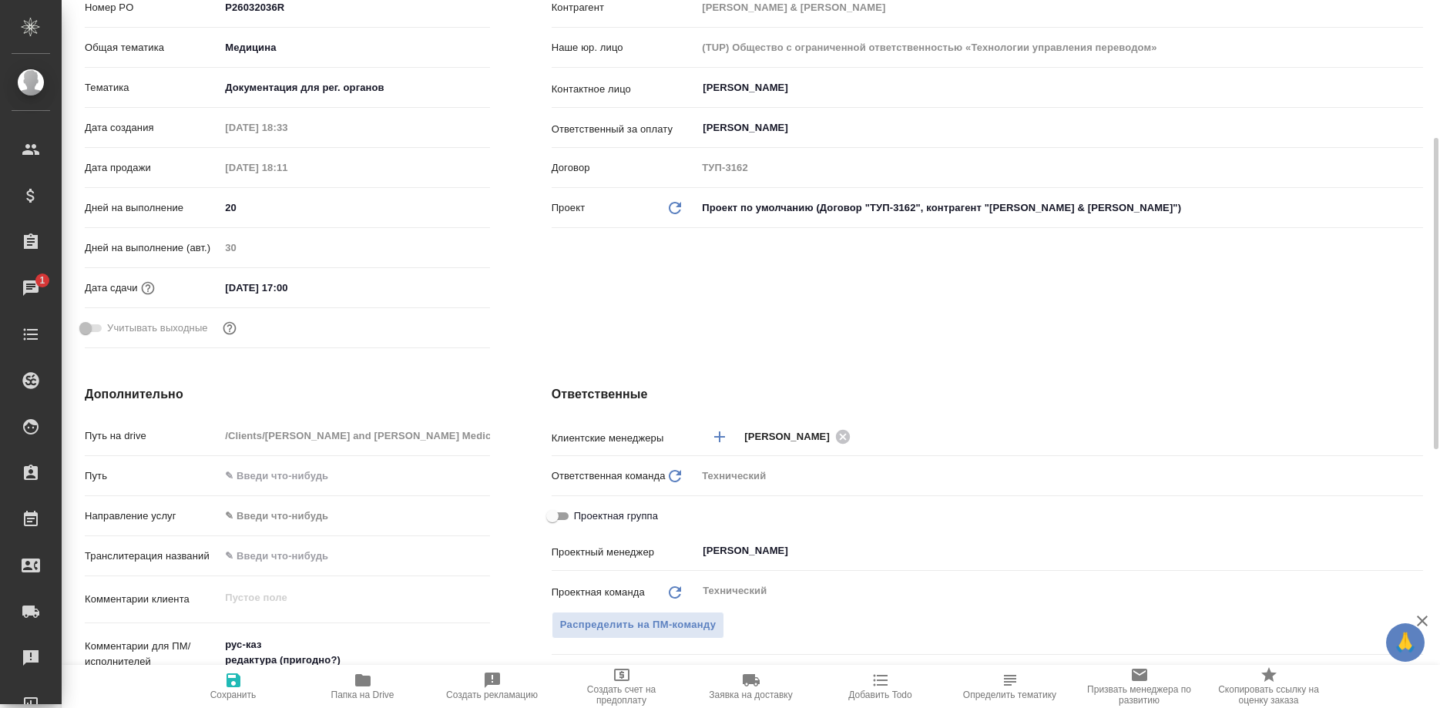
scroll to position [629, 0]
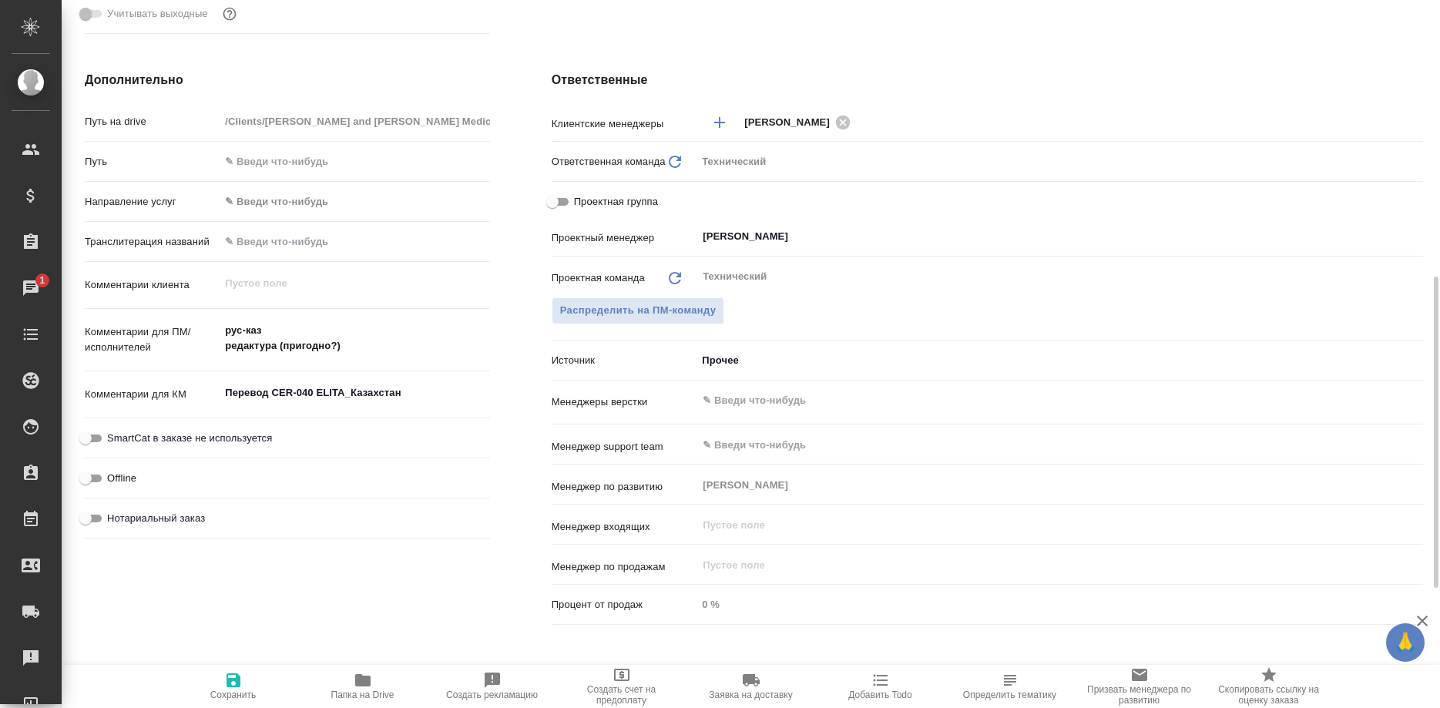
type textarea "x"
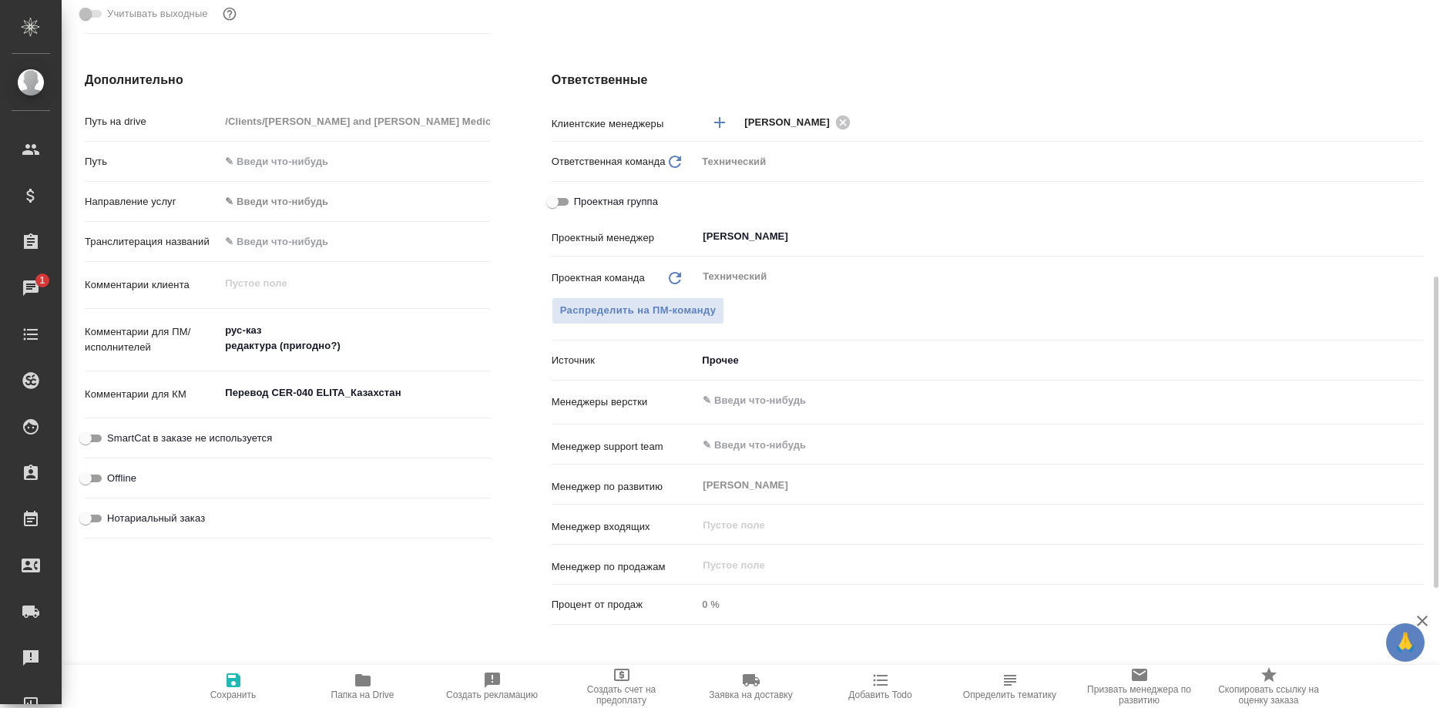
type textarea "x"
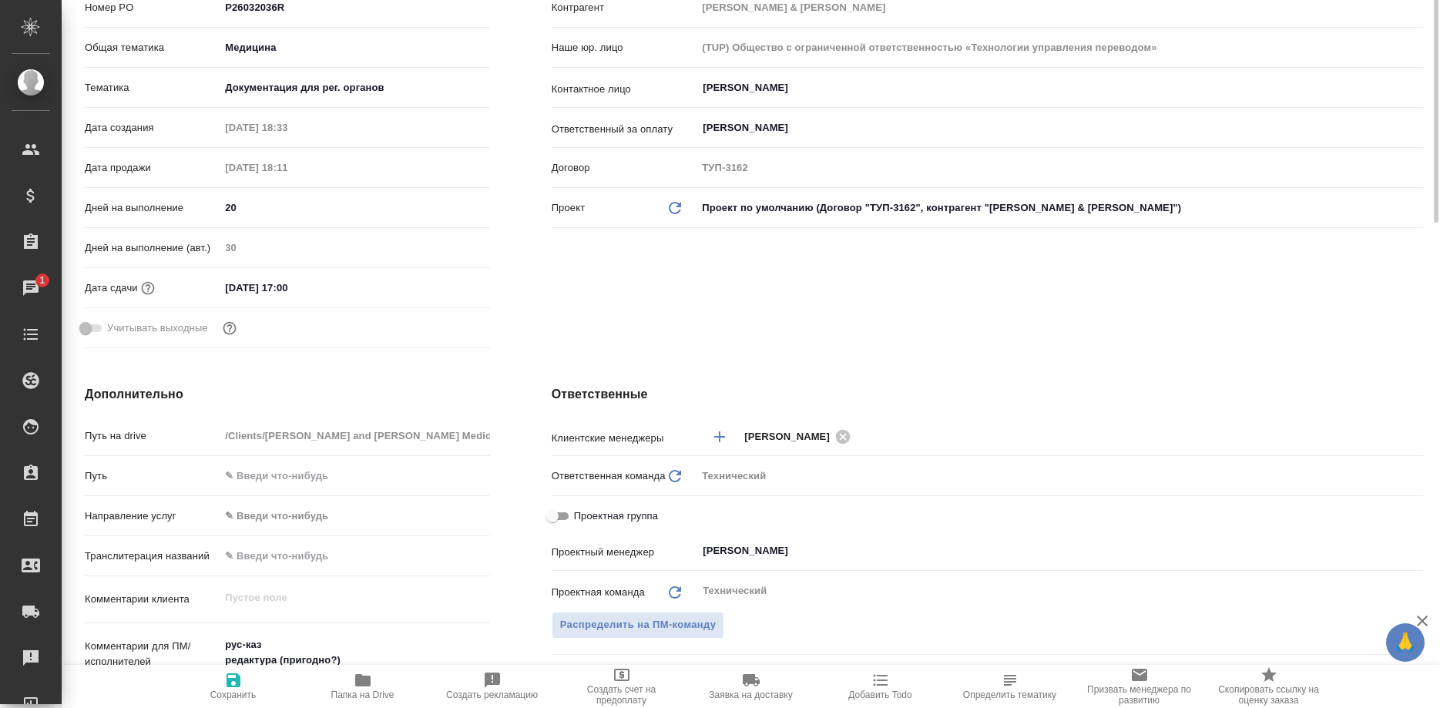
scroll to position [0, 0]
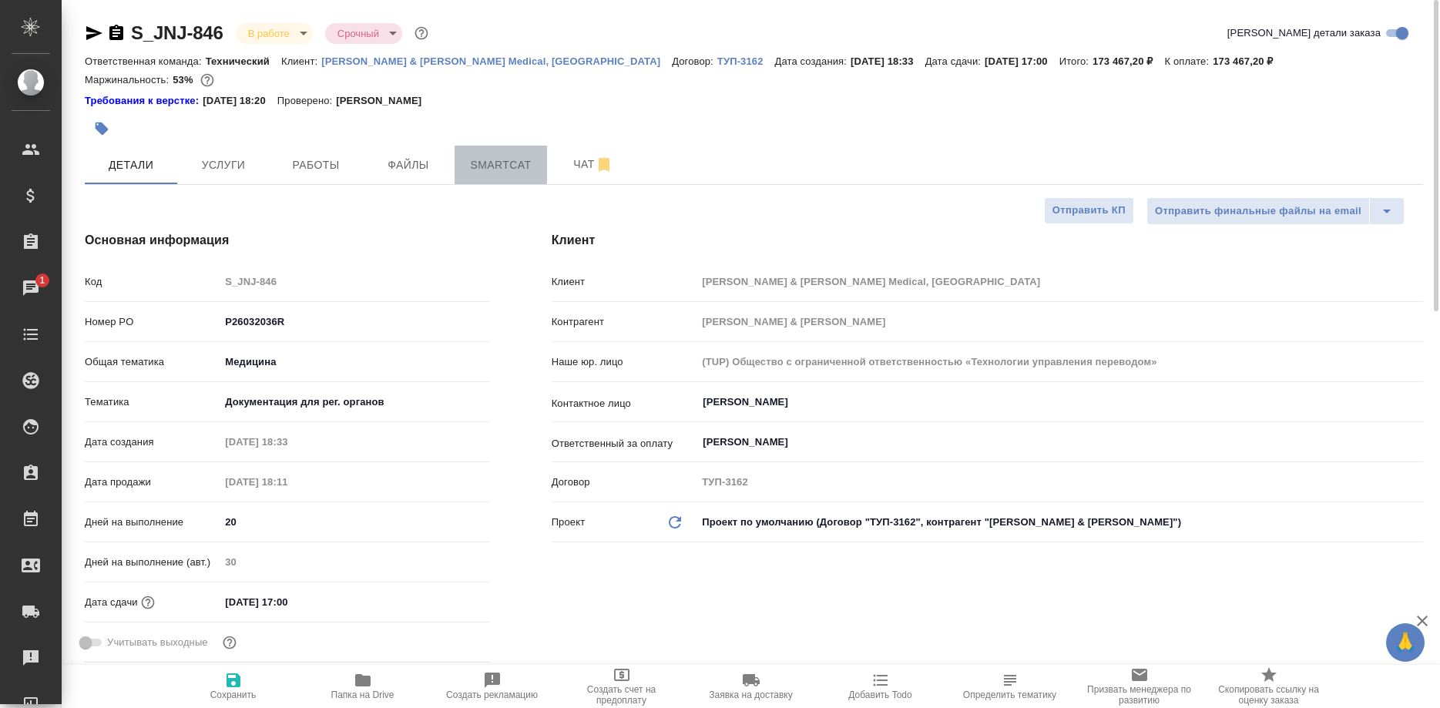
click at [492, 164] on span "Smartcat" at bounding box center [501, 165] width 74 height 19
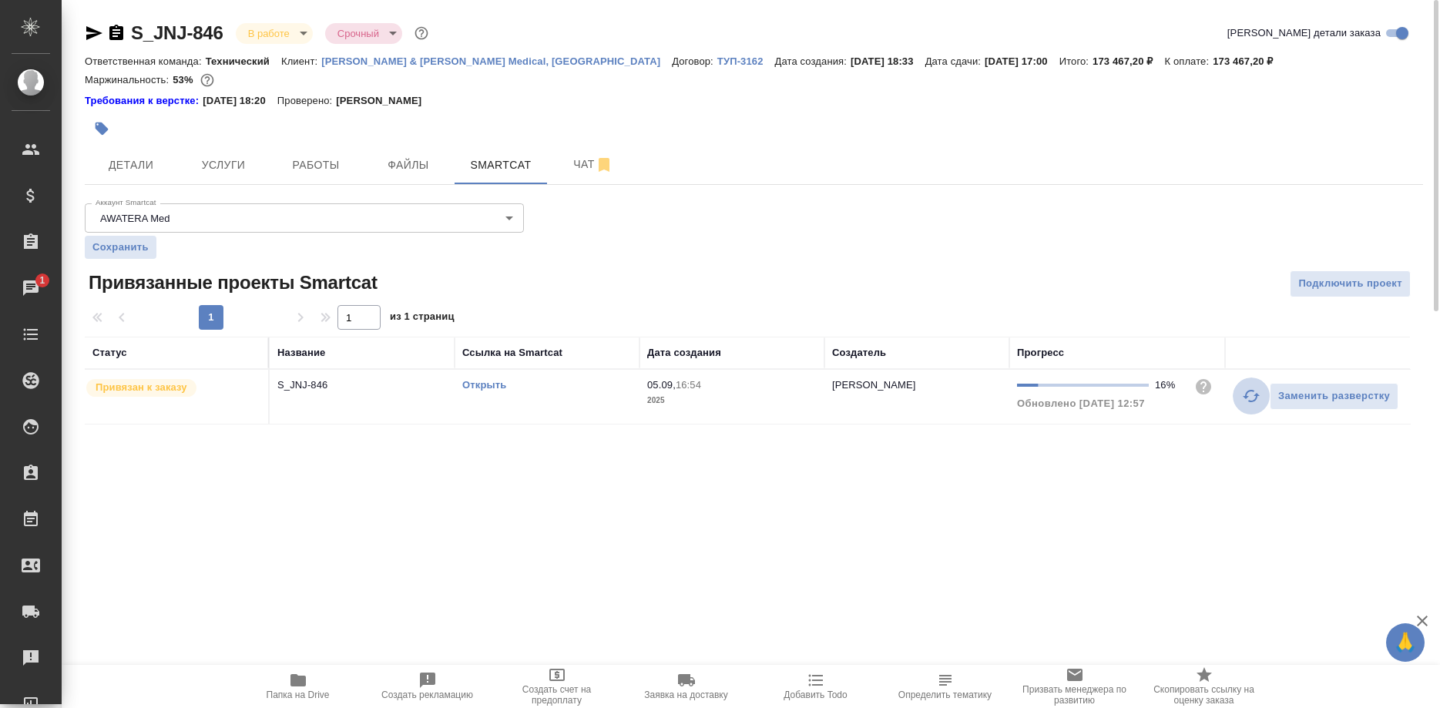
click at [1240, 396] on button "button" at bounding box center [1251, 396] width 37 height 37
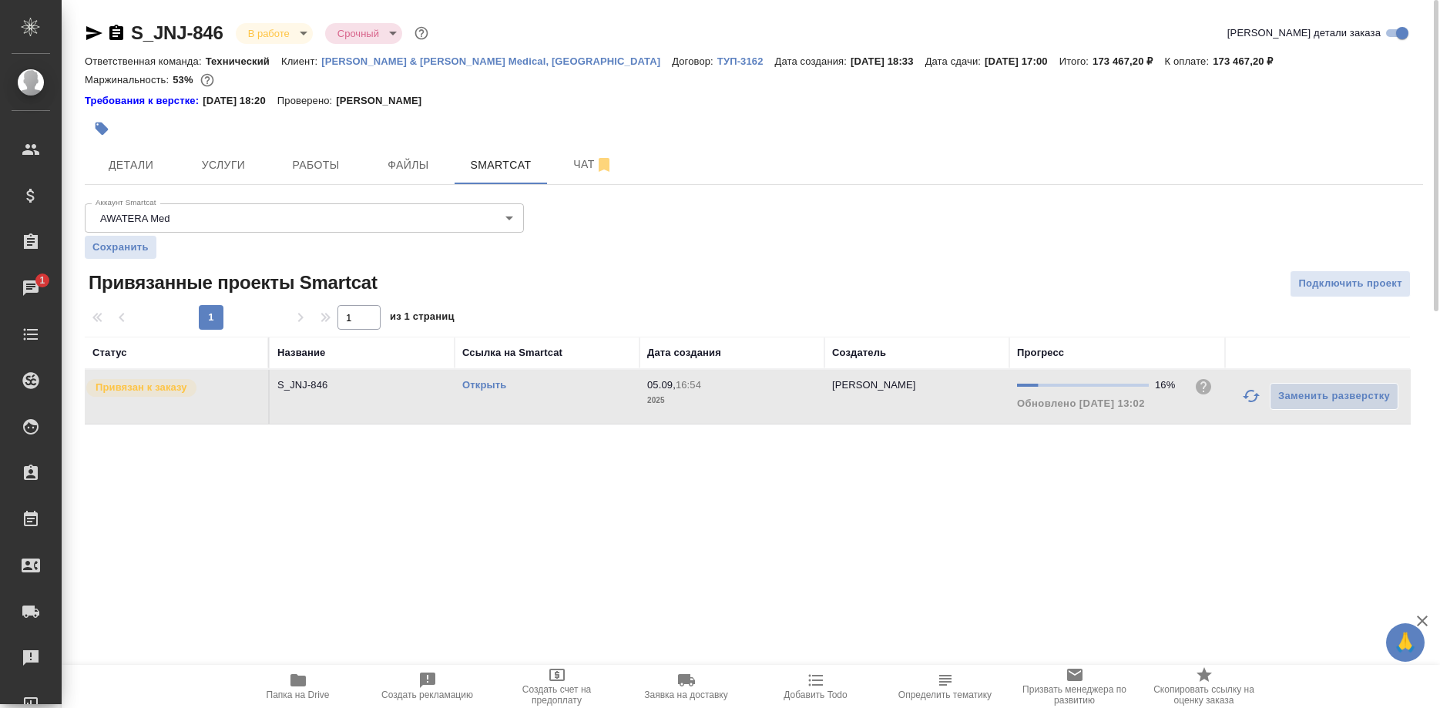
click at [480, 386] on link "Открыть" at bounding box center [484, 385] width 44 height 12
click at [1244, 396] on icon "button" at bounding box center [1251, 396] width 18 height 18
click at [322, 163] on span "Работы" at bounding box center [316, 165] width 74 height 19
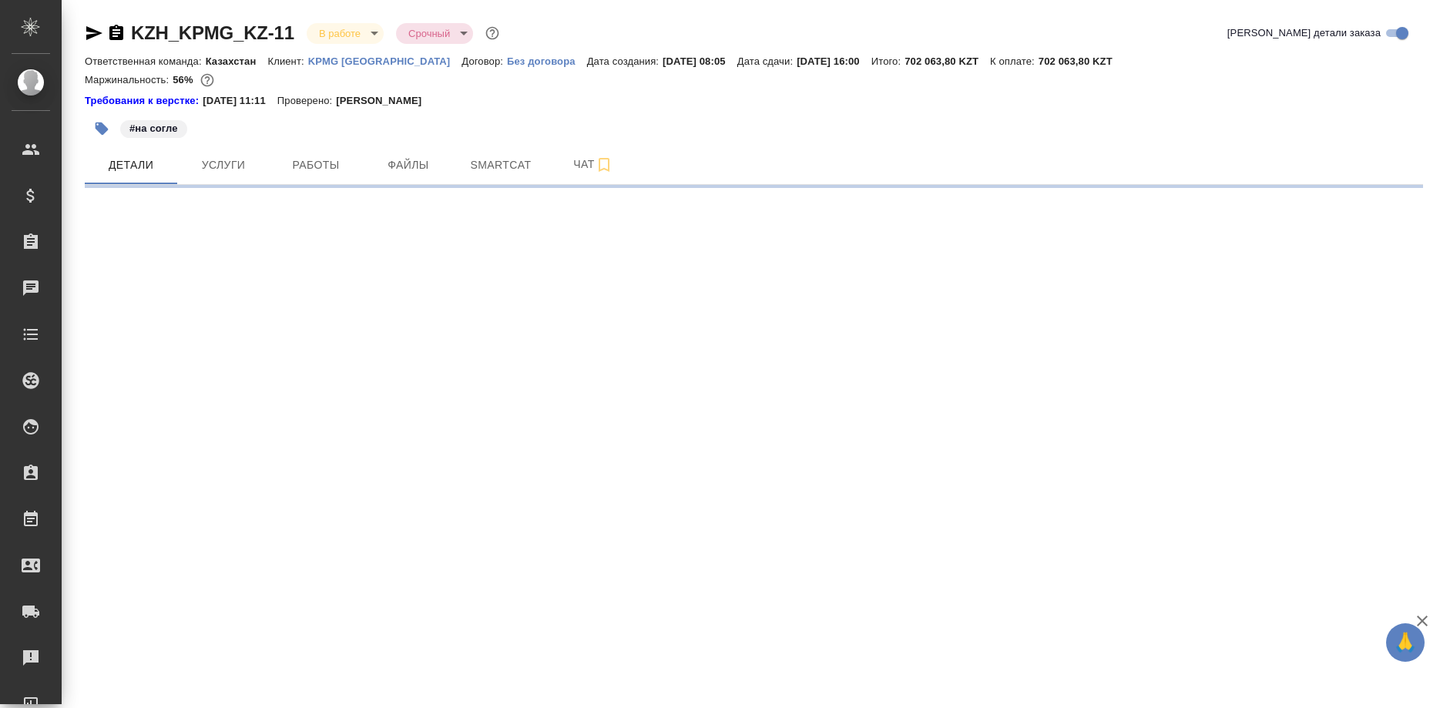
select select "RU"
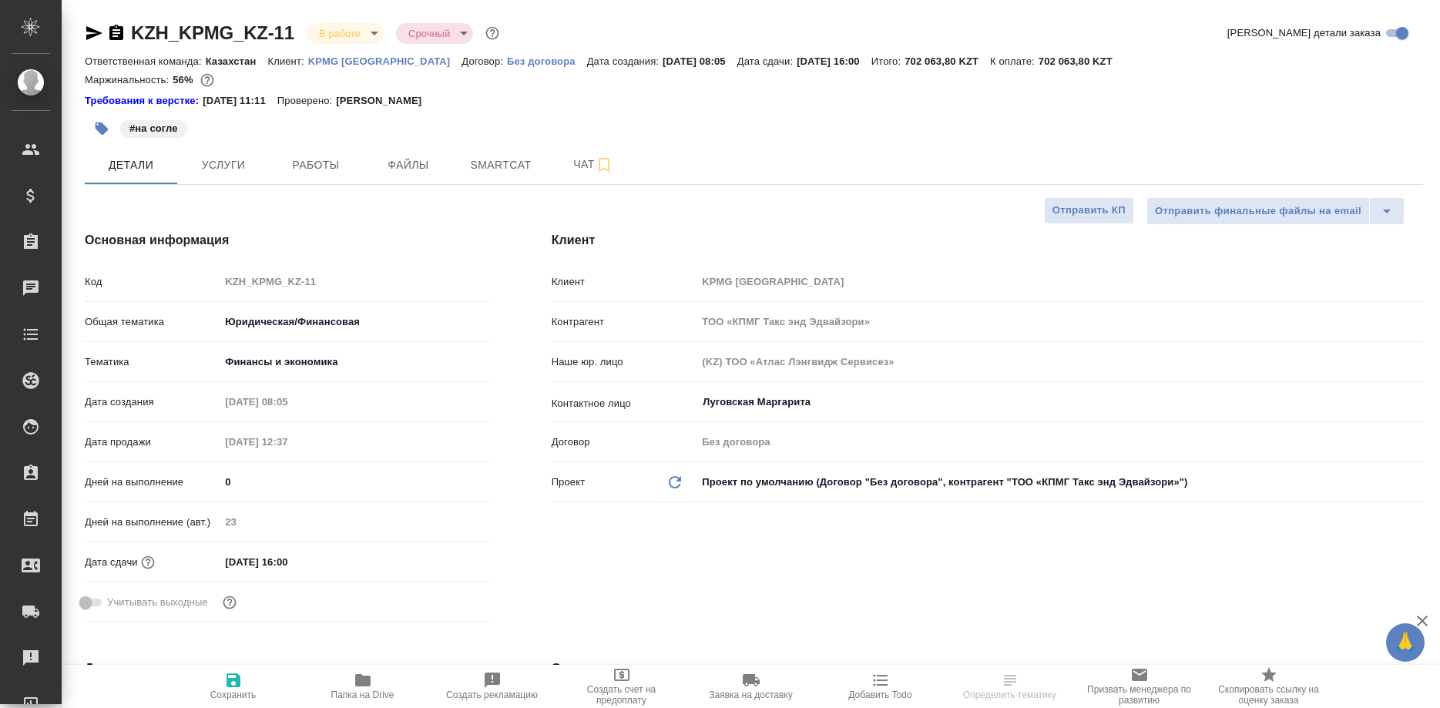
type textarea "x"
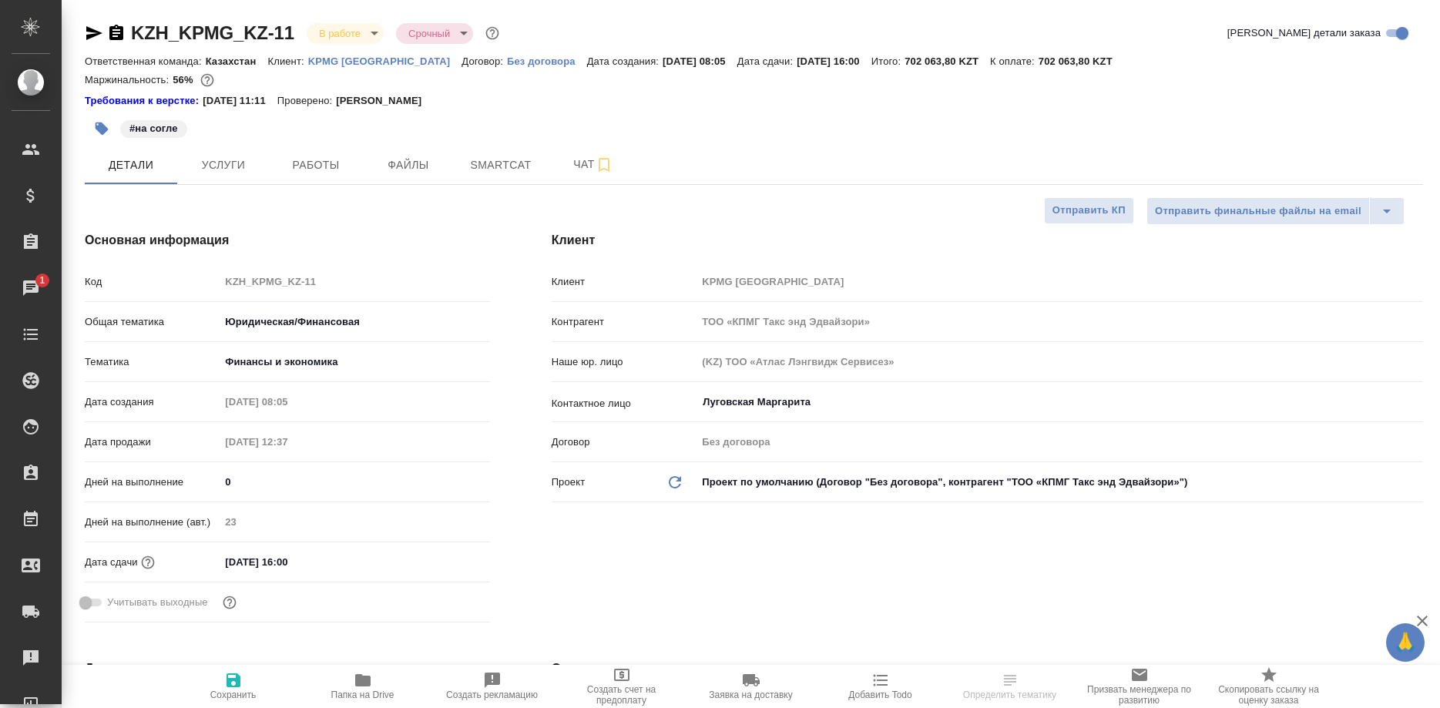
type textarea "x"
click at [478, 162] on span "Smartcat" at bounding box center [501, 165] width 74 height 19
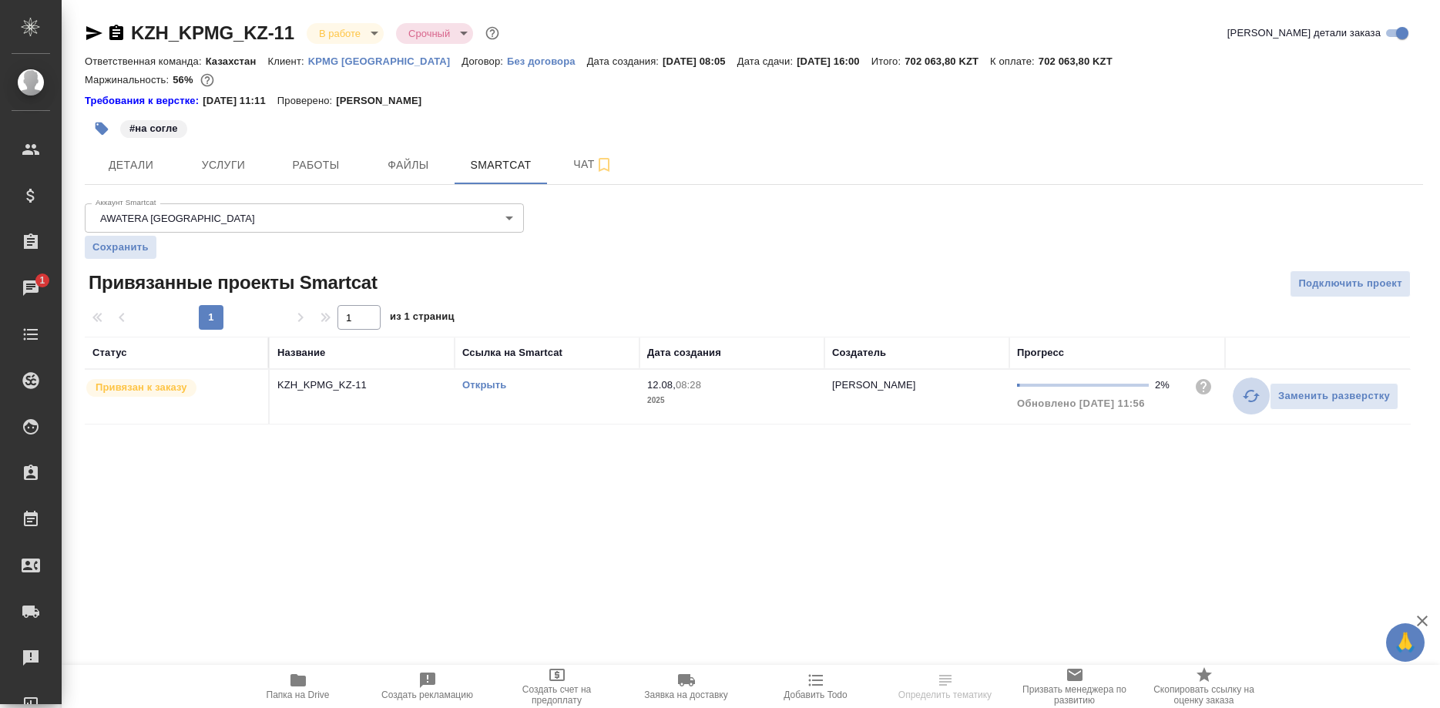
click at [1249, 395] on icon "button" at bounding box center [1251, 396] width 18 height 18
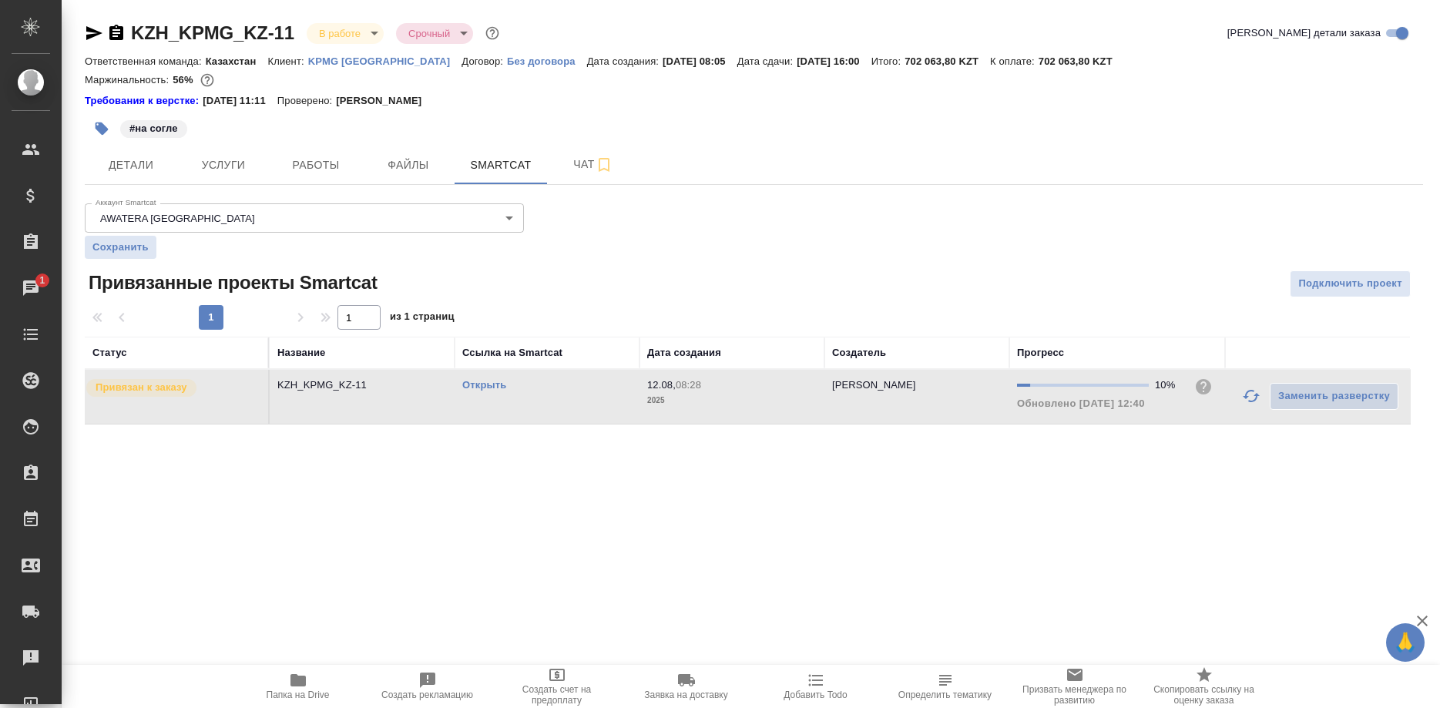
click at [270, 506] on div ".cls-1 fill:#fff; AWATERA [PERSON_NAME] Спецификации Заказы 1 Чаты Todo Проекты…" at bounding box center [720, 354] width 1440 height 708
click at [475, 385] on link "Открыть" at bounding box center [484, 385] width 44 height 12
click at [468, 386] on link "Открыть" at bounding box center [484, 385] width 44 height 12
click at [484, 383] on link "Открыть" at bounding box center [484, 385] width 44 height 12
